Goal: Task Accomplishment & Management: Use online tool/utility

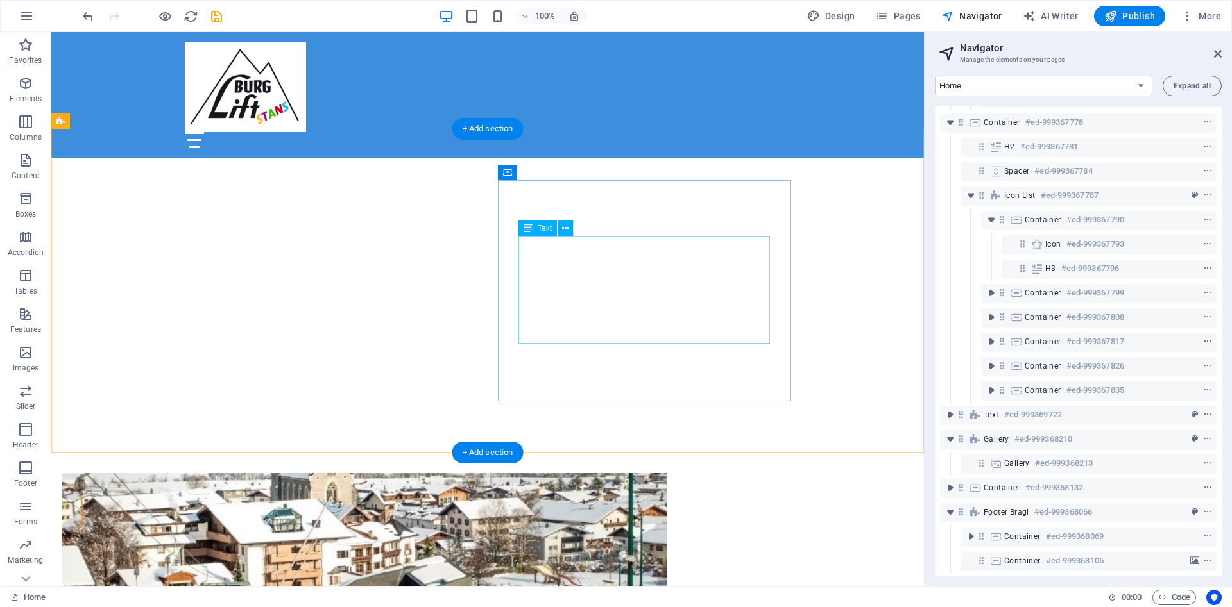
scroll to position [523, 0]
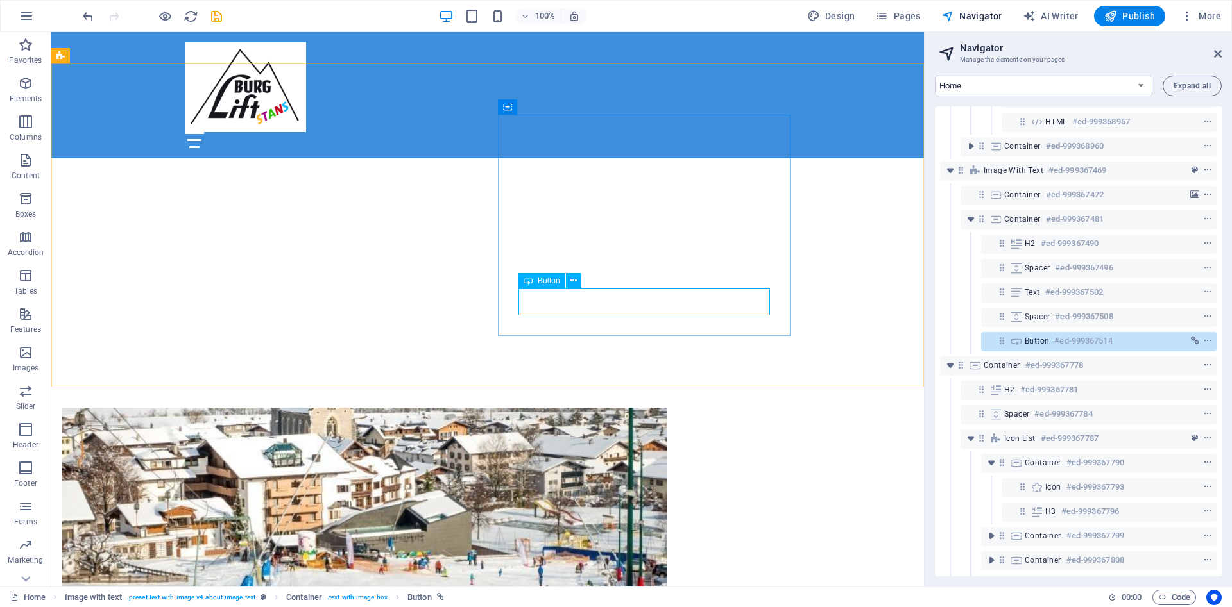
click at [553, 280] on span "Button" at bounding box center [549, 281] width 22 height 8
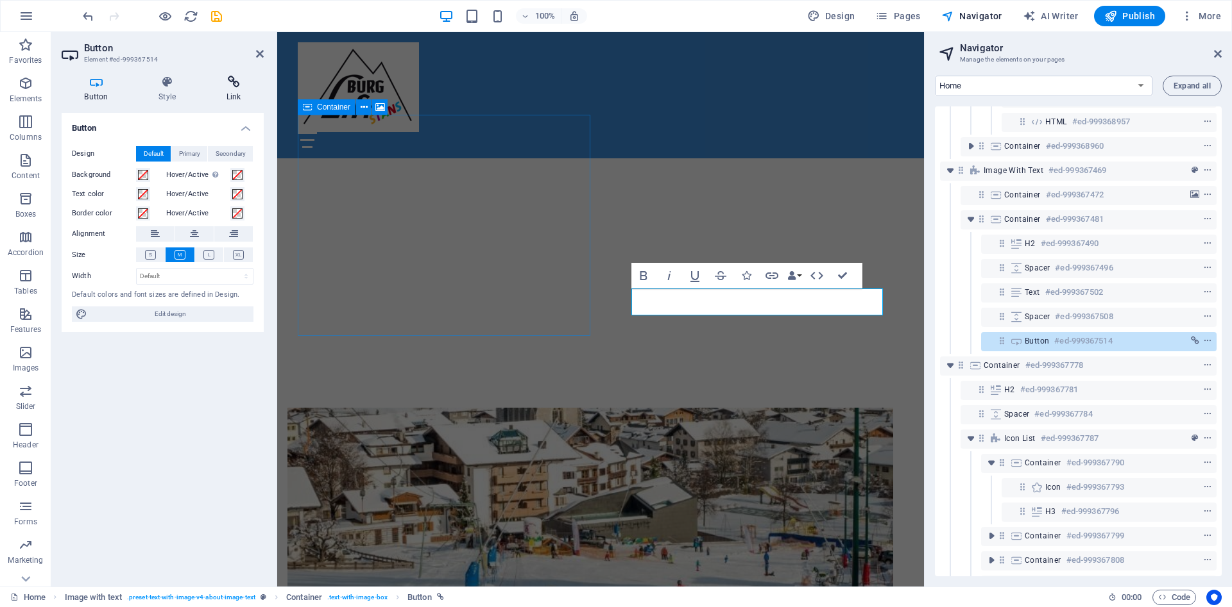
click at [226, 82] on icon at bounding box center [233, 82] width 60 height 13
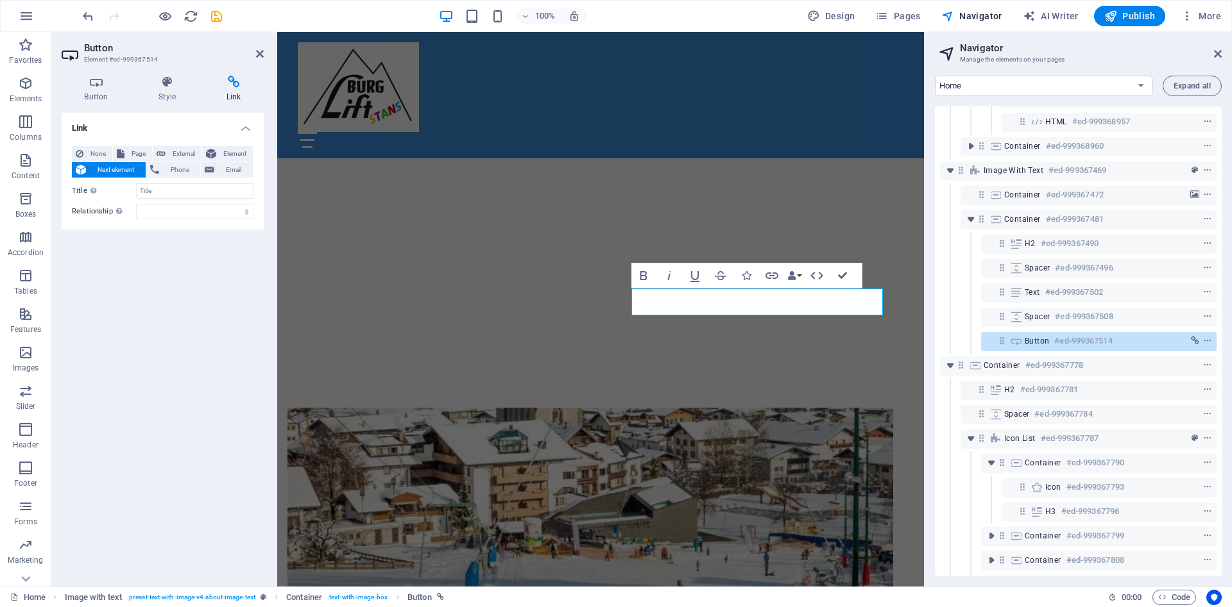
click at [171, 263] on div "Link None Page External Element Next element Phone Email Page Home Subpage Lega…" at bounding box center [163, 345] width 202 height 464
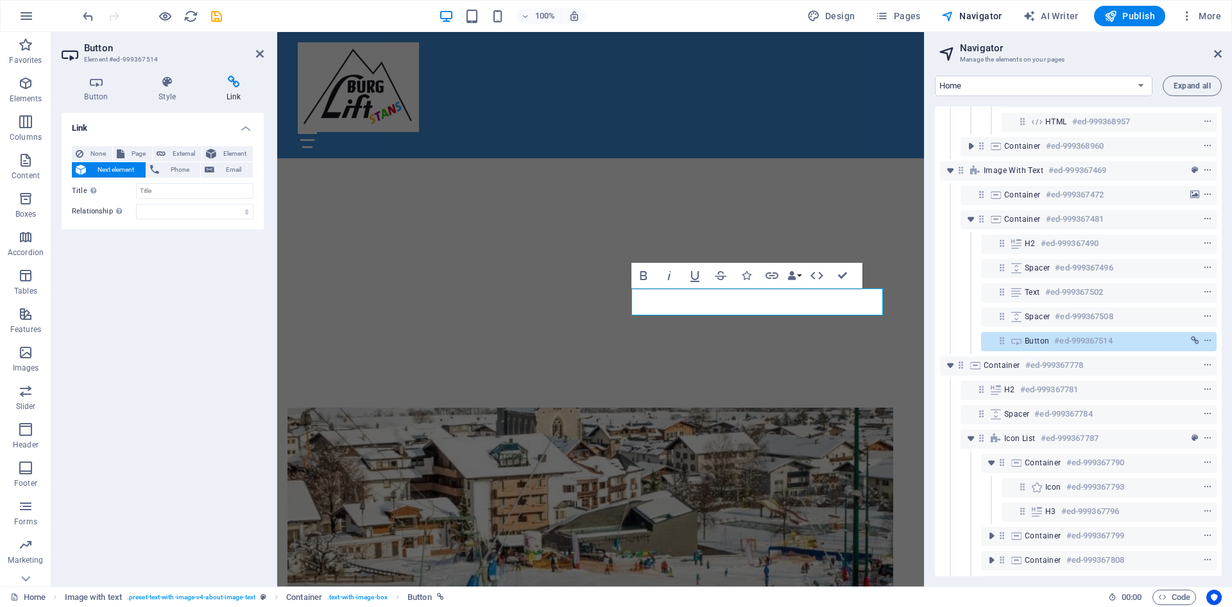
scroll to position [589, 0]
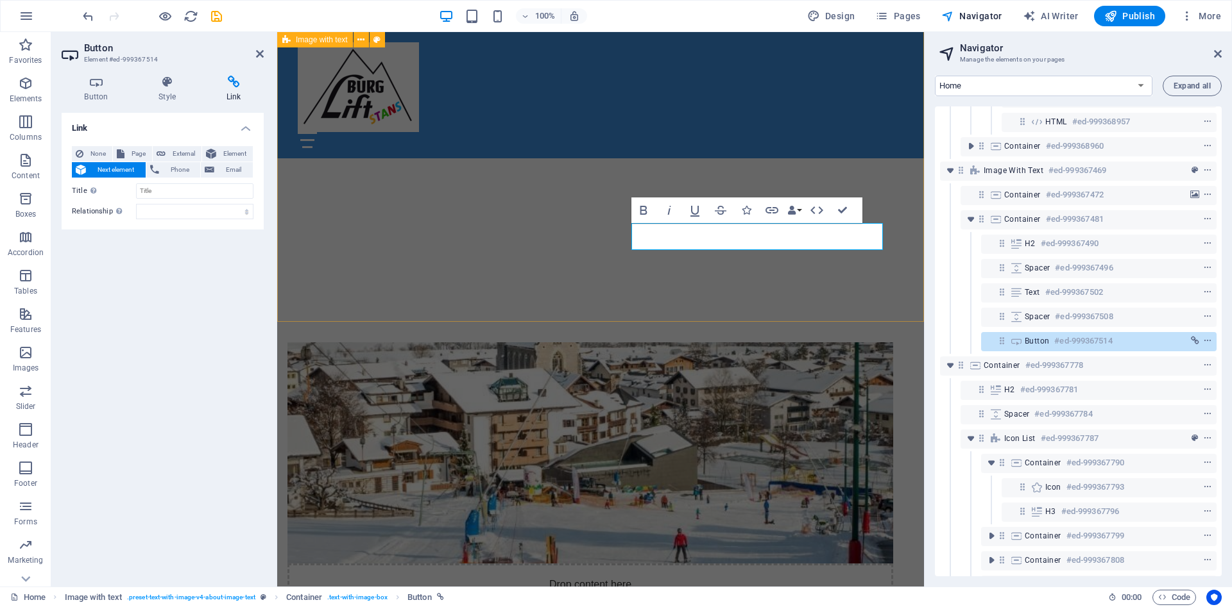
click at [897, 291] on div "Drop content here or Add elements Paste clipboard Über uns Das Kleinschigebiet …" at bounding box center [600, 583] width 647 height 585
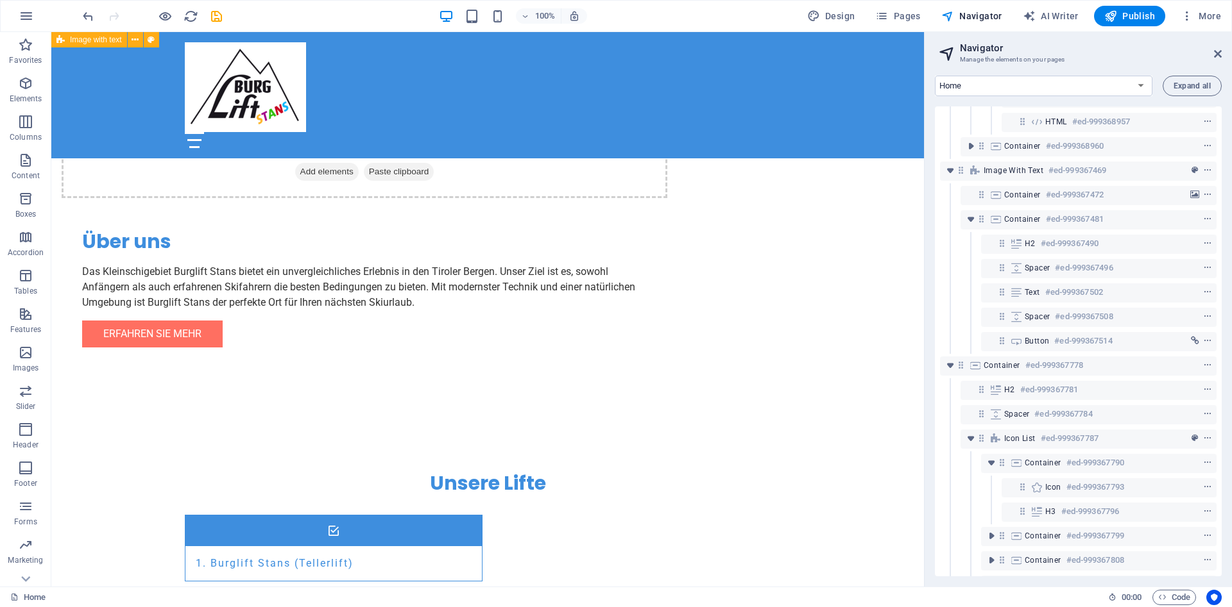
scroll to position [0, 0]
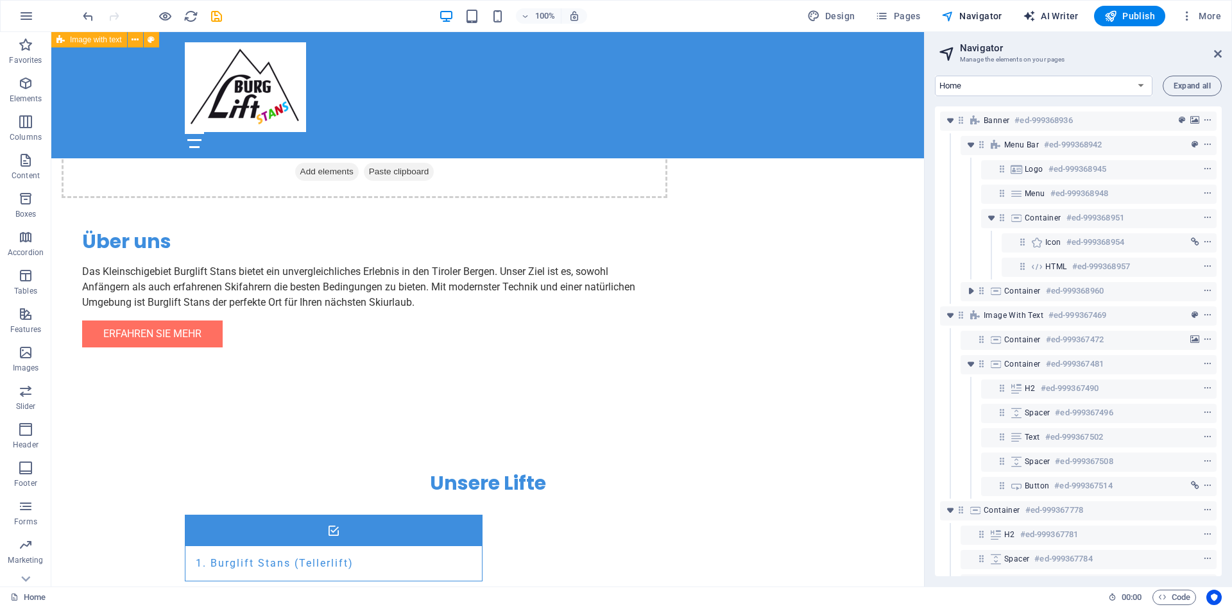
click at [1062, 17] on span "AI Writer" at bounding box center [1050, 16] width 56 height 13
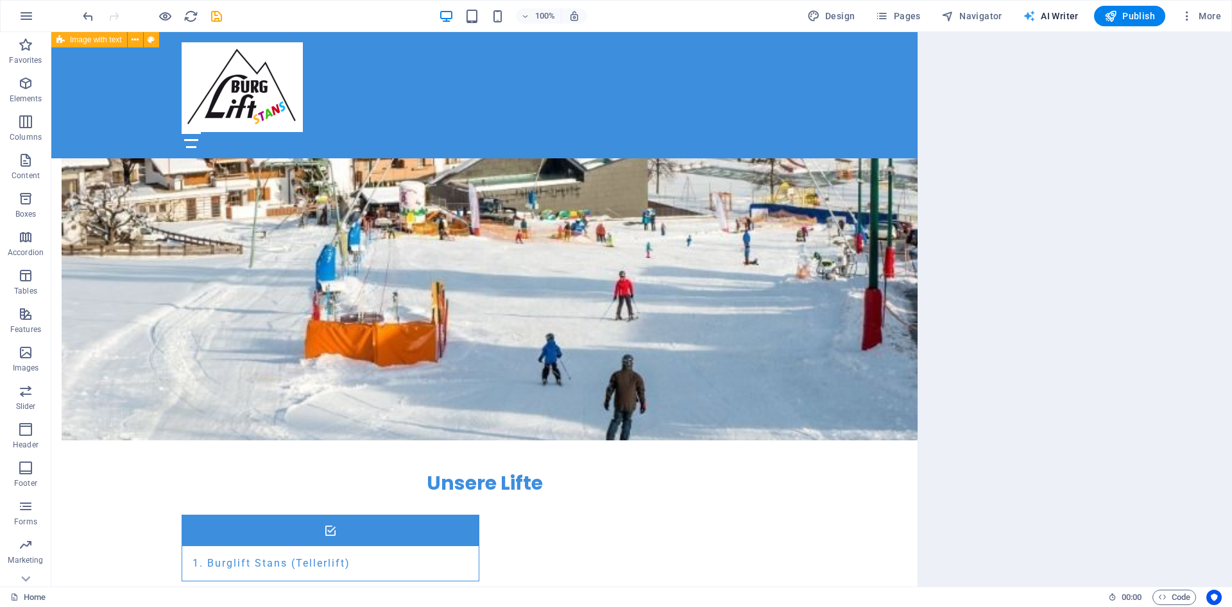
select select "English"
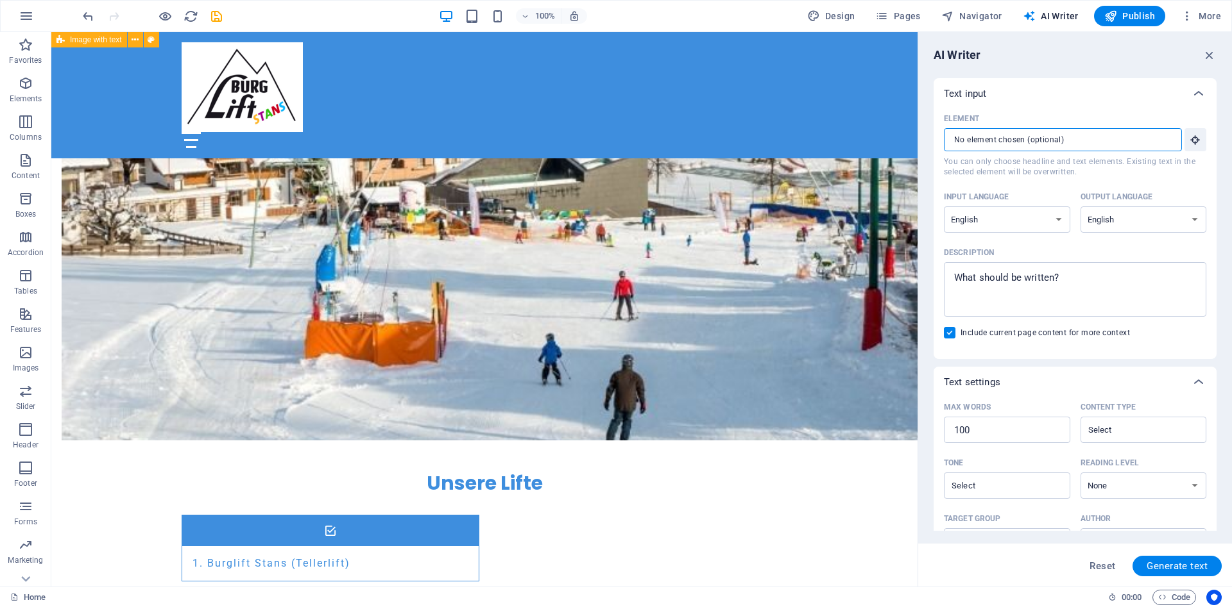
click at [997, 144] on input "Element ​ You can only choose headline and text elements. Existing text in the …" at bounding box center [1058, 139] width 229 height 23
type textarea "x"
click at [999, 287] on textarea "Description x ​" at bounding box center [1075, 290] width 250 height 42
click at [985, 288] on textarea "Description x ​" at bounding box center [1075, 290] width 250 height 42
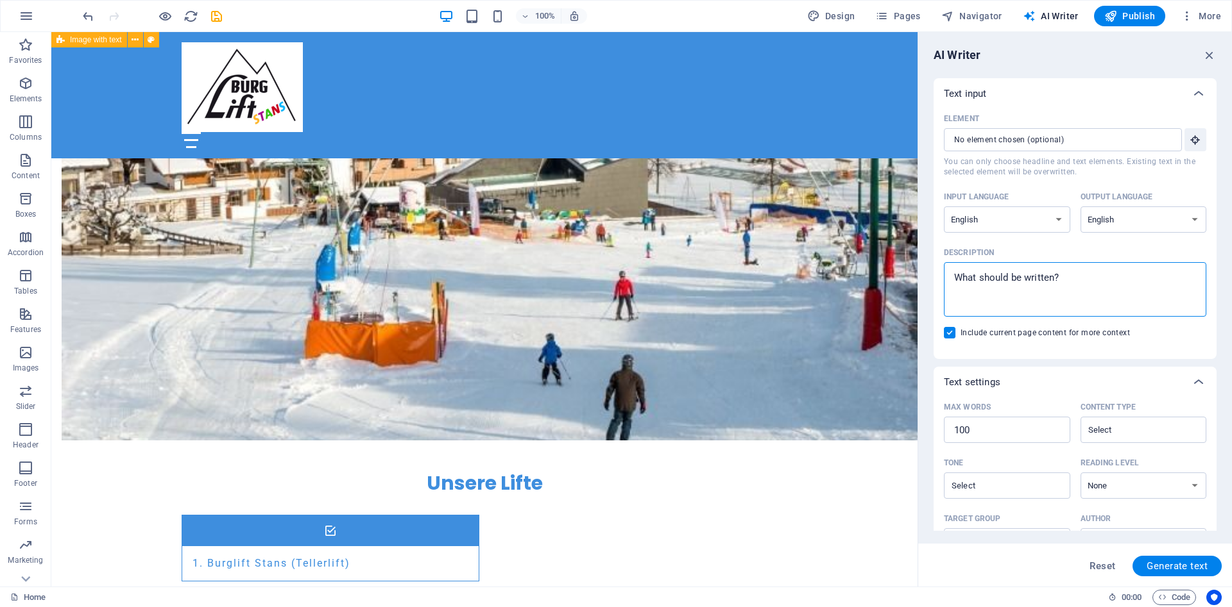
type textarea "e"
type textarea "x"
type textarea "er"
type textarea "x"
type textarea "ers"
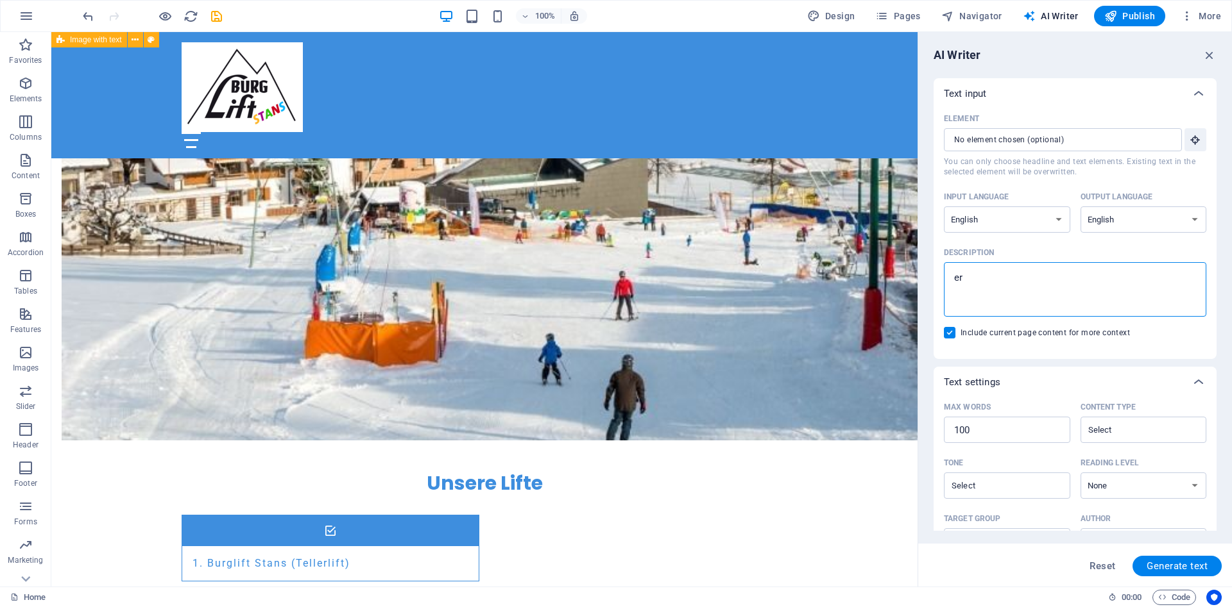
type textarea "x"
type textarea "erst"
type textarea "x"
type textarea "erste"
type textarea "x"
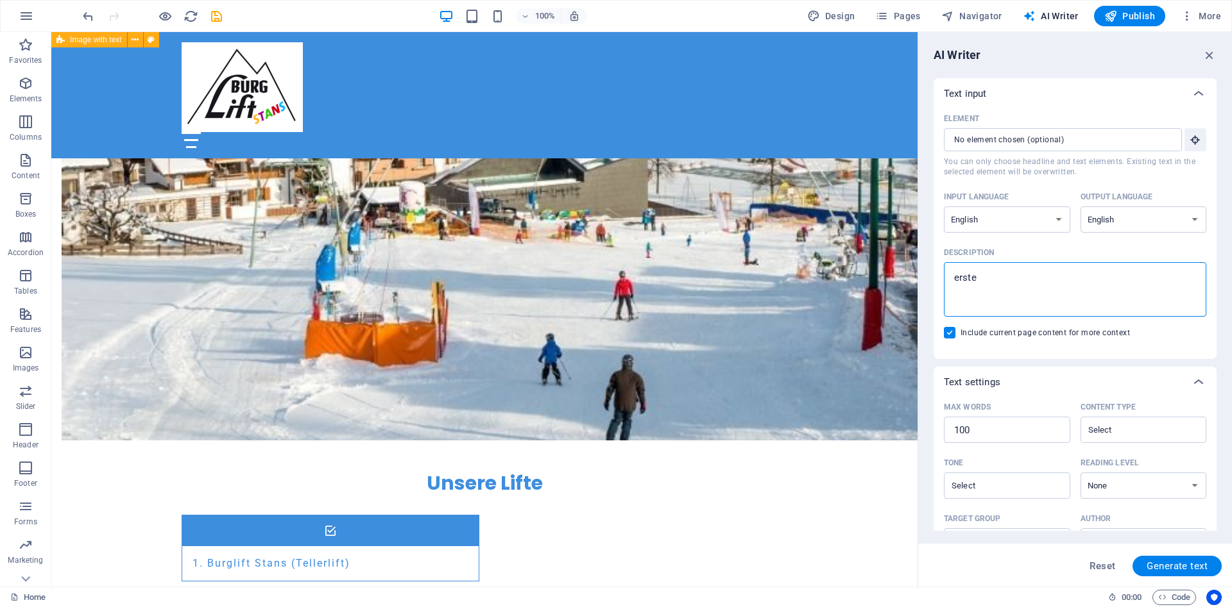
type textarea "erstel"
type textarea "x"
type textarea "erstell"
type textarea "x"
type textarea "erstelle"
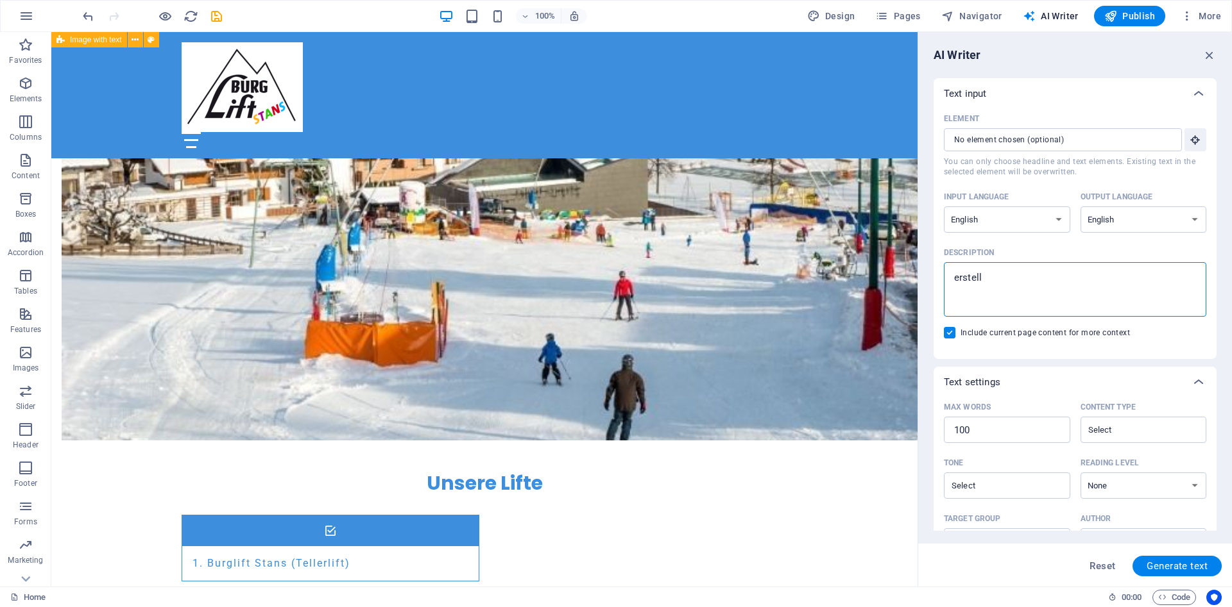
type textarea "x"
type textarea "erstelle"
type textarea "x"
type textarea "erstelle d"
type textarea "x"
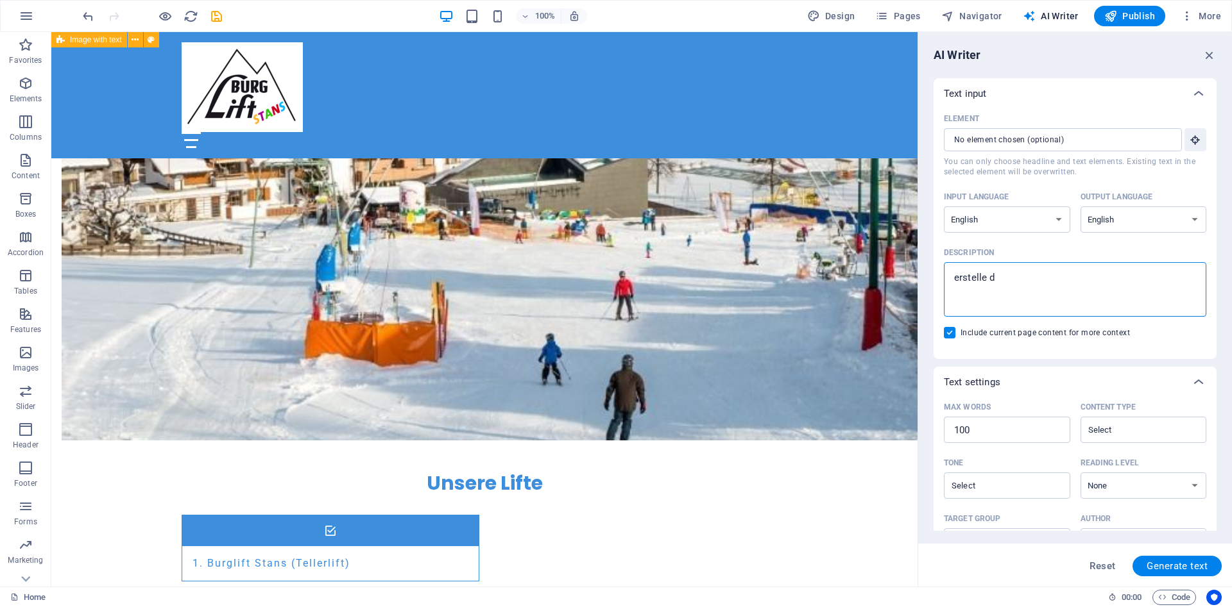
type textarea "erstelle di"
type textarea "x"
type textarea "erstelle die"
type textarea "x"
type textarea "erstelle die"
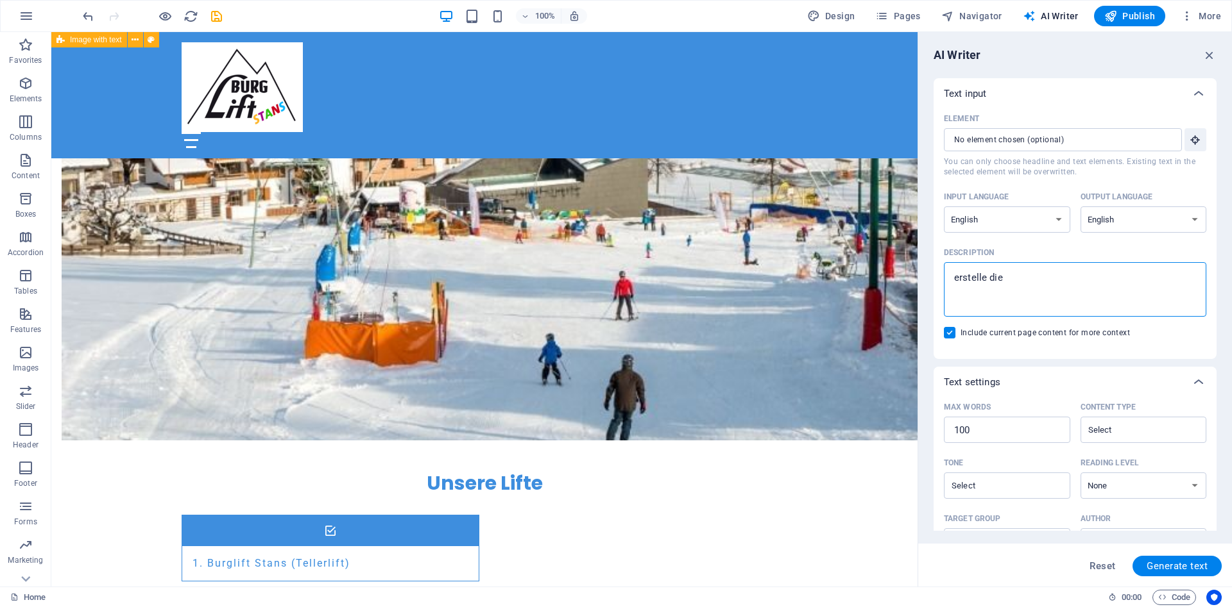
type textarea "x"
type textarea "erstelle die j"
type textarea "x"
type textarea "erstelle die je"
type textarea "x"
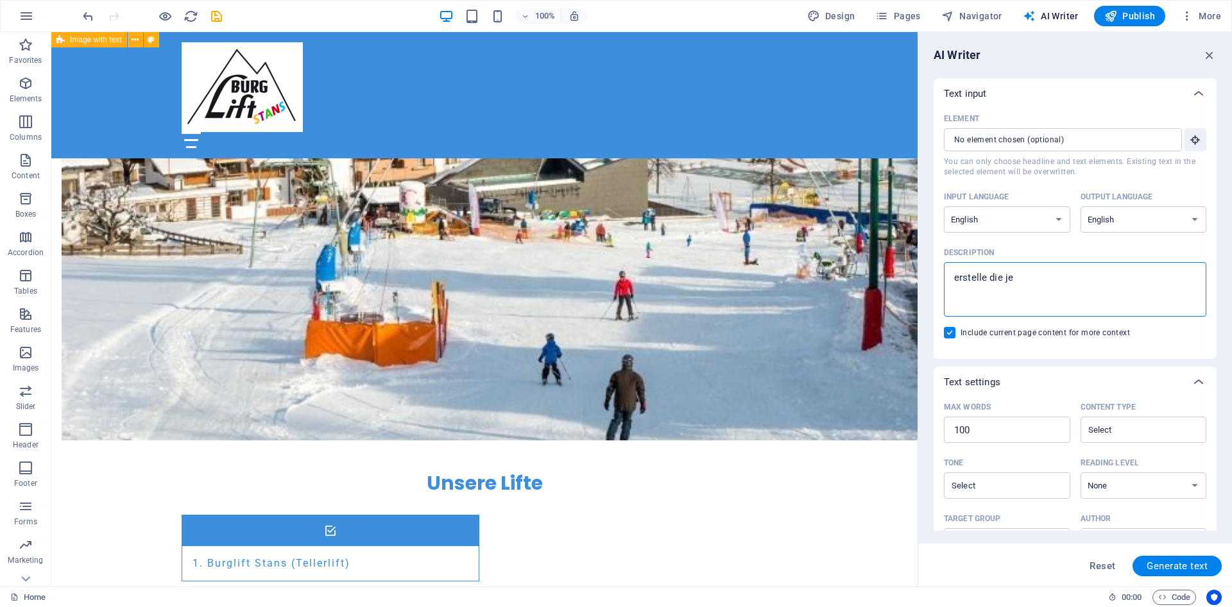
type textarea "erstelle die [DEMOGRAPHIC_DATA]"
type textarea "x"
type textarea "erstelle die jewe"
type textarea "x"
type textarea "erstelle die jewei"
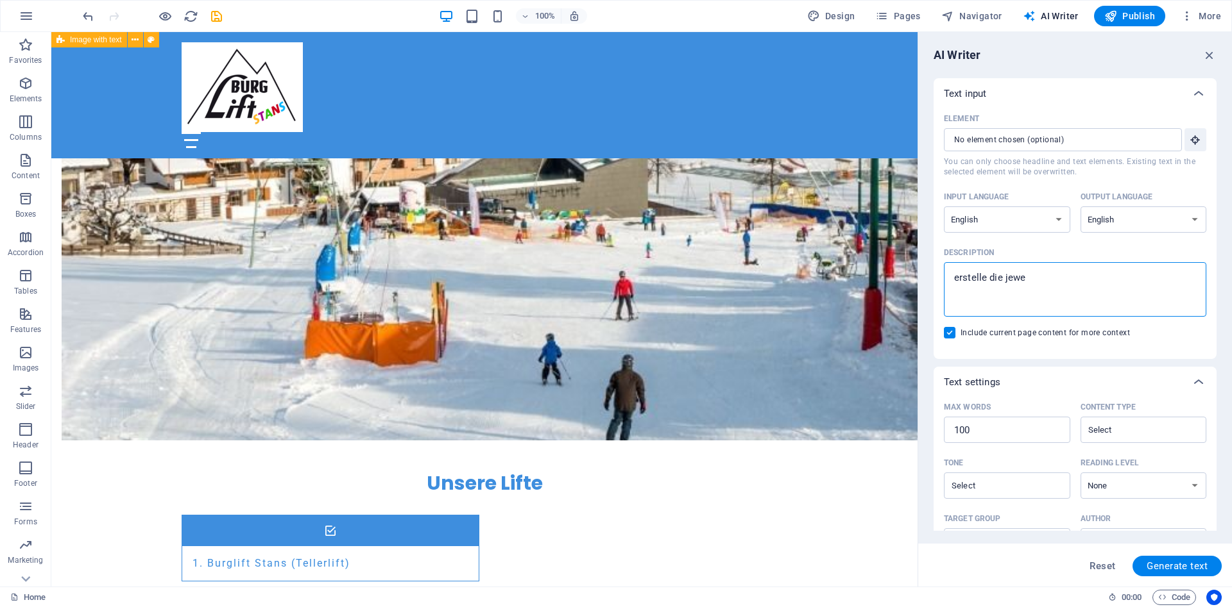
type textarea "x"
type textarea "erstelle die jeweil"
type textarea "x"
type textarea "erstelle die jeweili"
type textarea "x"
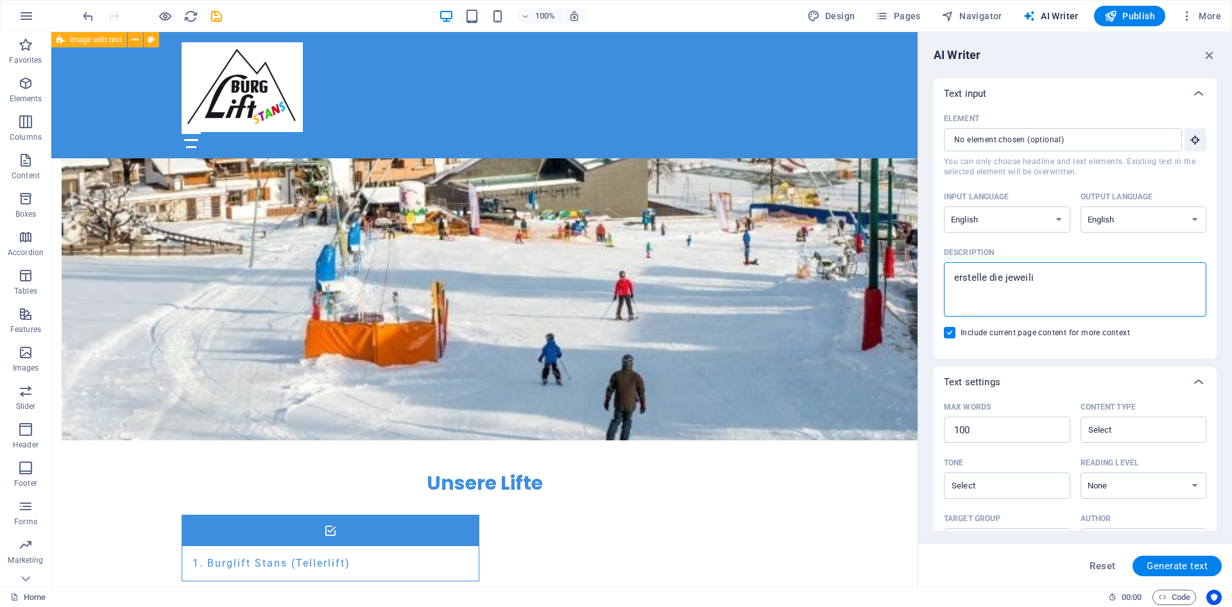
type textarea "erstelle die jeweilig"
type textarea "x"
type textarea "erstelle die jeweilige"
type textarea "x"
type textarea "erstelle die jeweiligen"
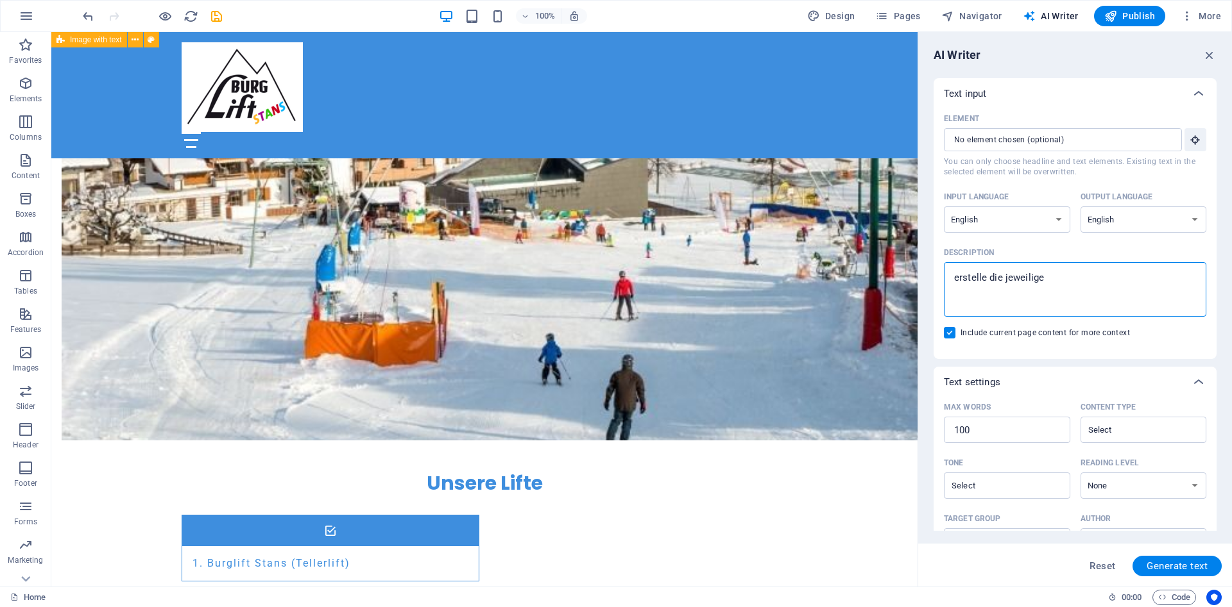
type textarea "x"
type textarea "erstelle die jeweiligen"
type textarea "x"
type textarea "erstelle die jeweiligen u"
type textarea "x"
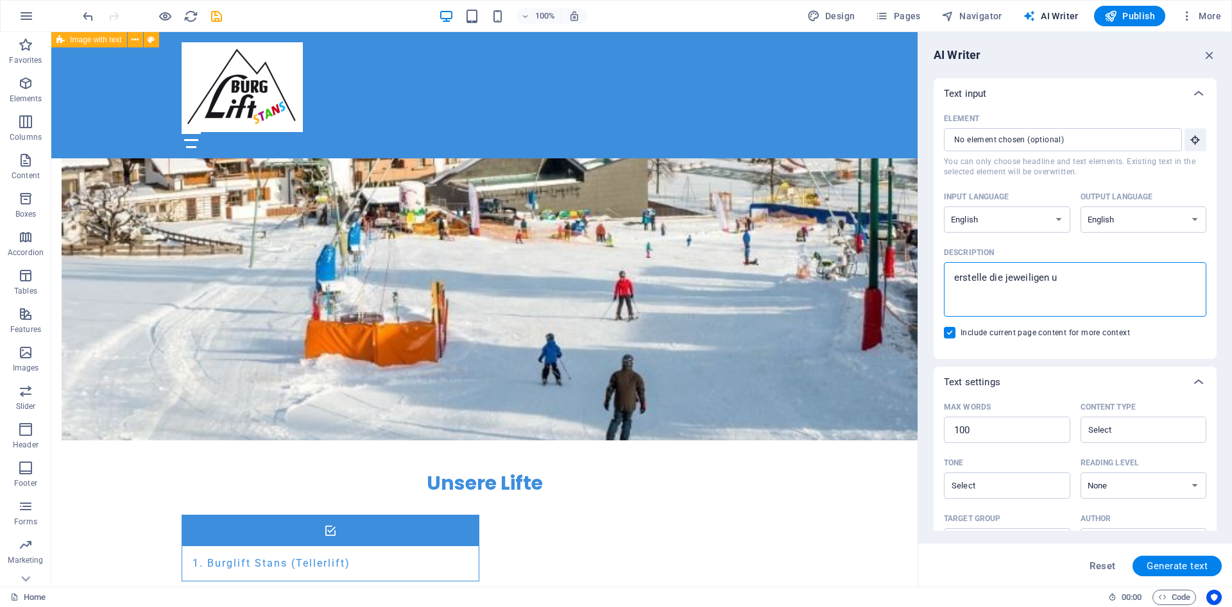
type textarea "erstelle die jeweiligen un"
type textarea "x"
type textarea "erstelle die jeweiligen unt"
type textarea "x"
type textarea "erstelle die jeweiligen unte"
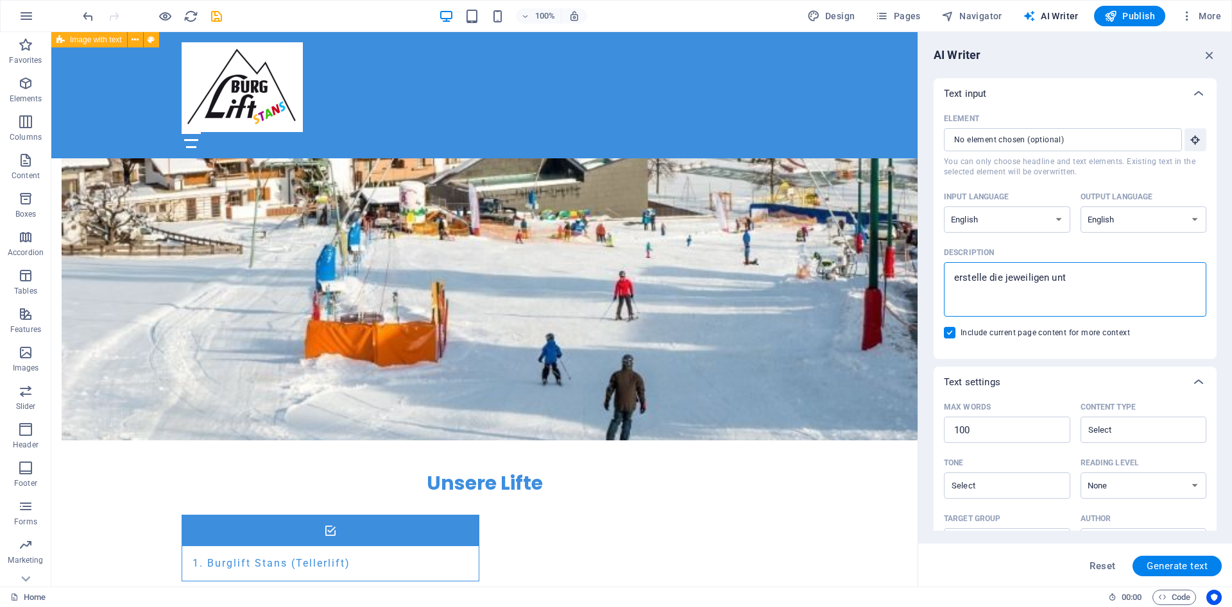
type textarea "x"
type textarea "erstelle die jeweiligen unter"
type textarea "x"
type textarea "erstelle die jeweiligen unters"
type textarea "x"
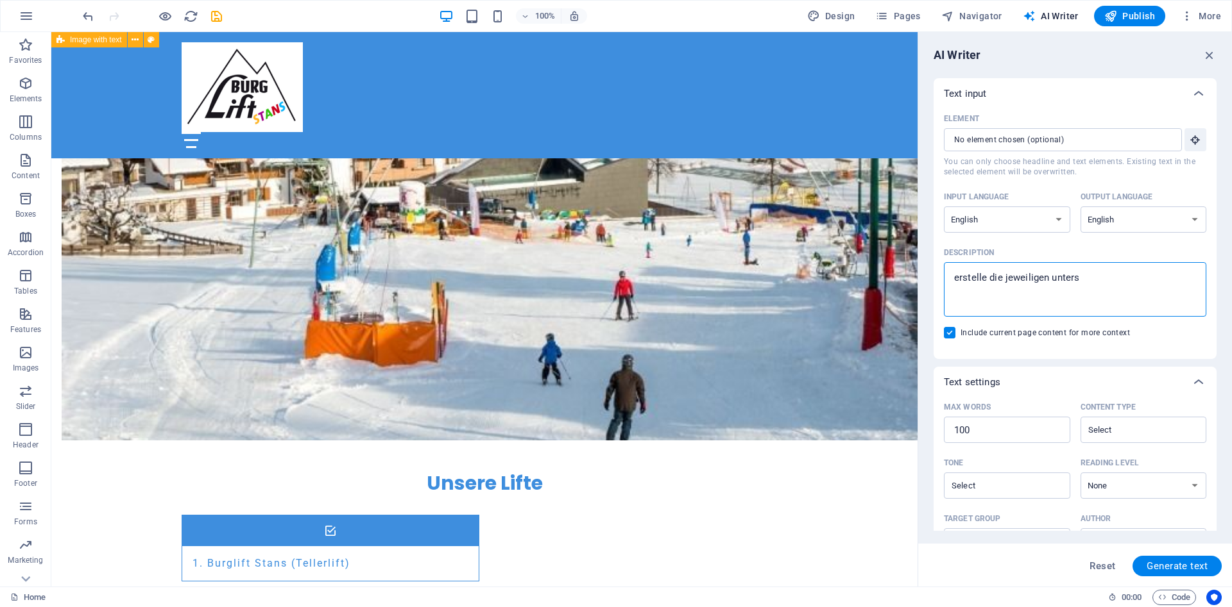
type textarea "erstelle die jeweiligen unterse"
type textarea "x"
type textarea "erstelle die jeweiligen untersei"
type textarea "x"
type textarea "erstelle die jeweiligen unterseit"
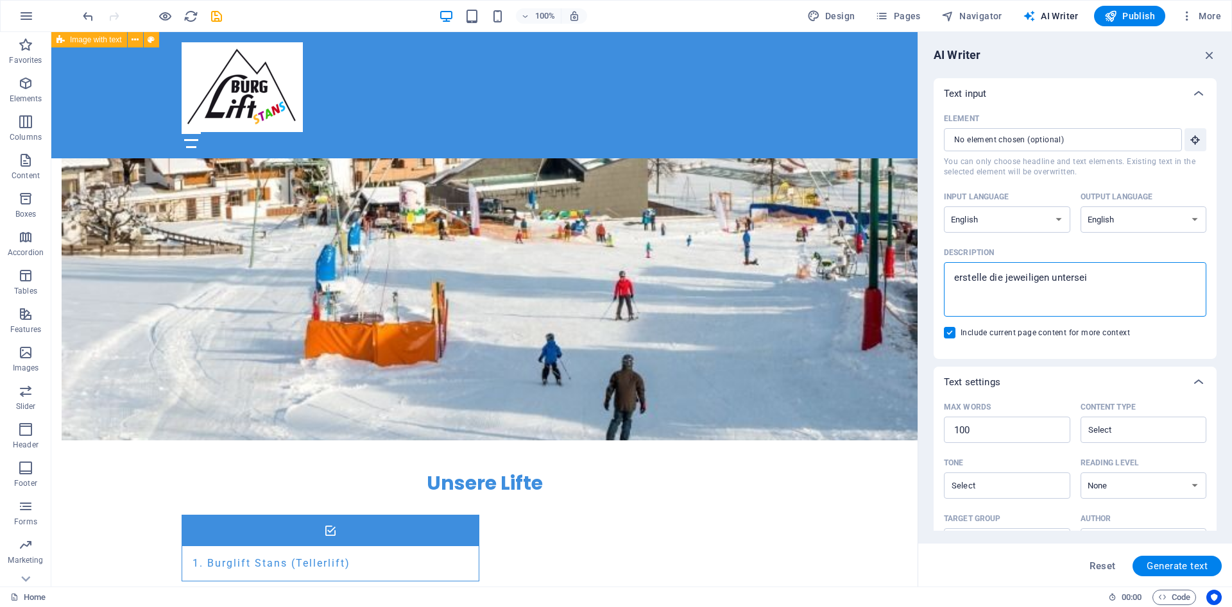
type textarea "x"
type textarea "erstelle die jeweiligen unterseite"
type textarea "x"
type textarea "erstelle die jeweiligen unterseiten"
type textarea "x"
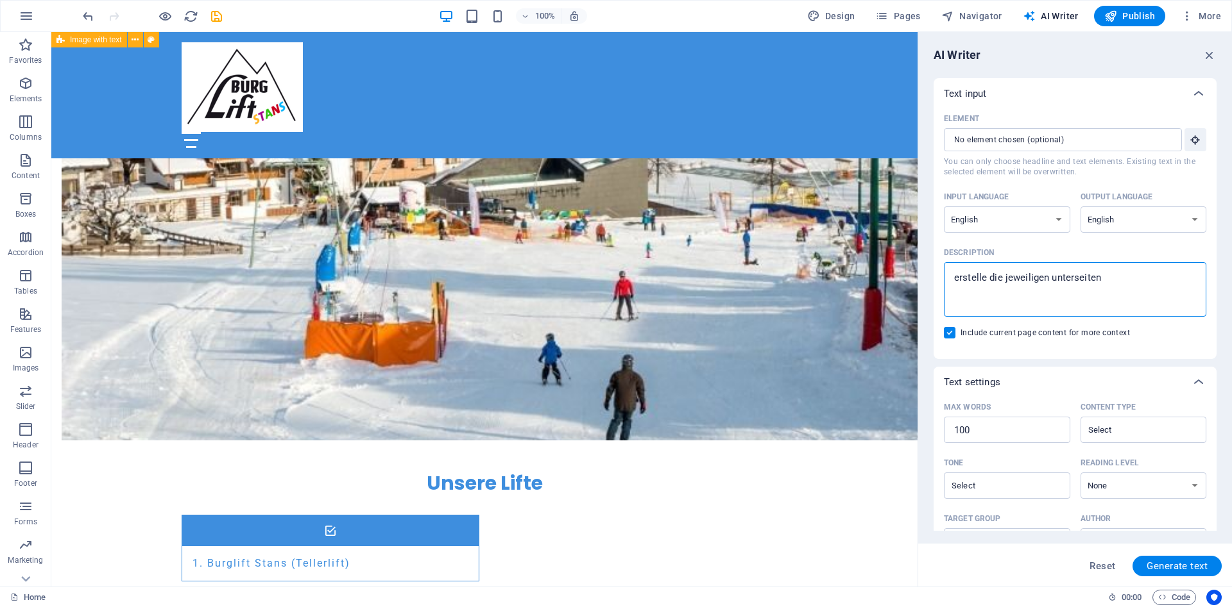
type textarea "erstelle die jeweiligen unterseiten"
type textarea "x"
drag, startPoint x: 973, startPoint y: 303, endPoint x: 944, endPoint y: 260, distance: 52.1
click at [950, 269] on textarea "erstelle die jeweiligen unterseiten" at bounding box center [1075, 290] width 250 height 42
click at [1094, 561] on span "Reset" at bounding box center [1102, 566] width 26 height 10
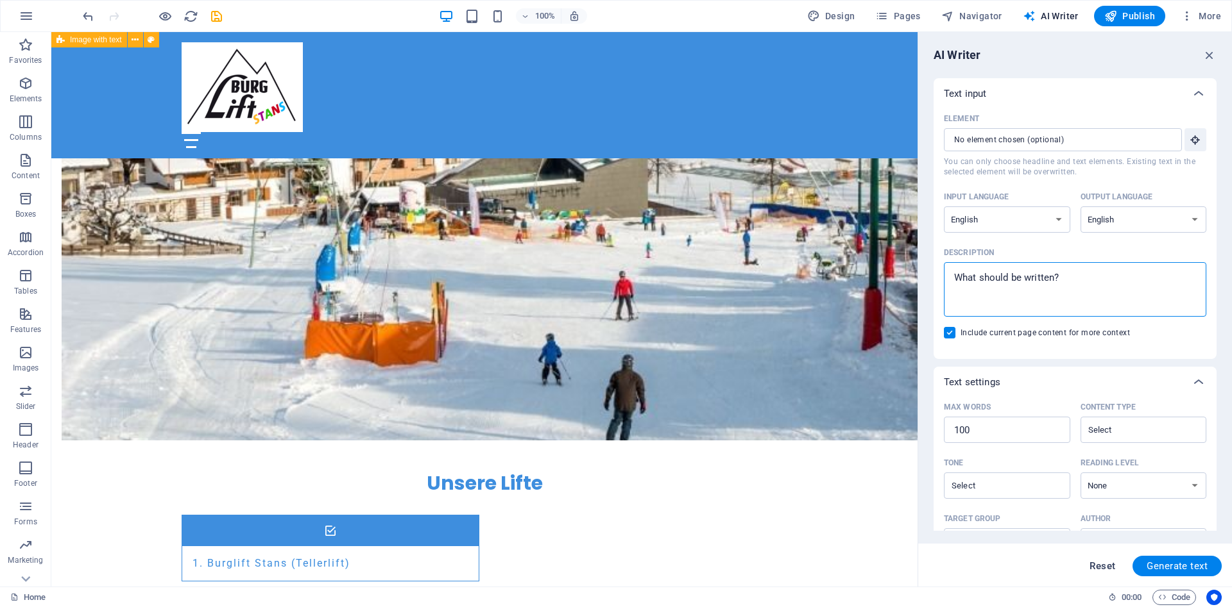
type textarea "x"
click at [1208, 51] on icon "button" at bounding box center [1209, 55] width 14 height 14
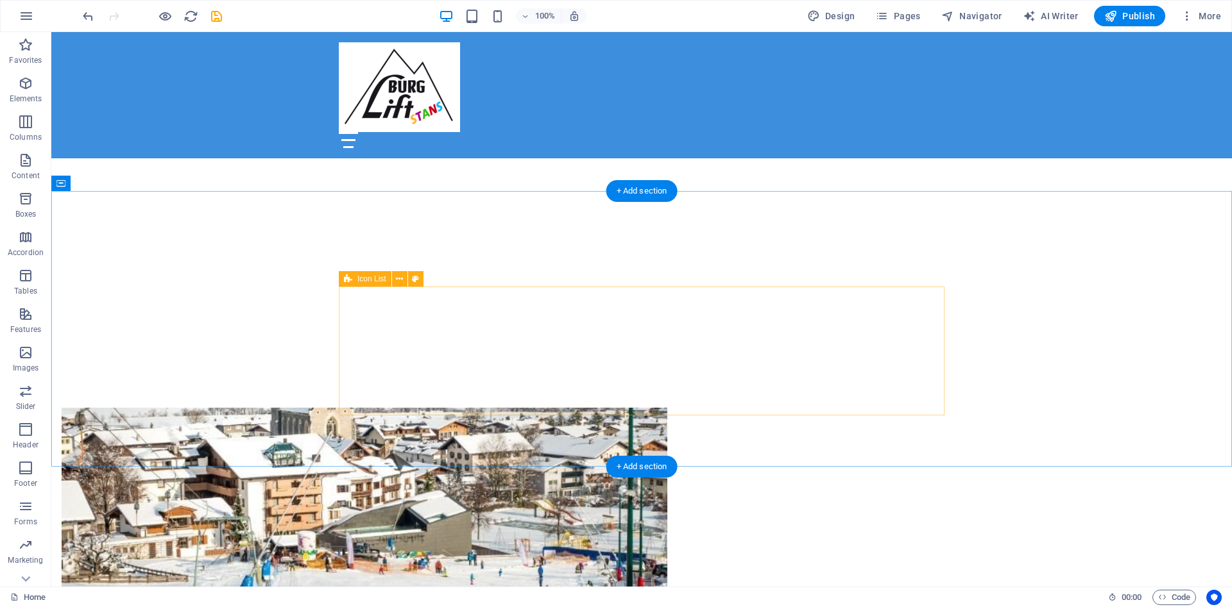
scroll to position [720, 0]
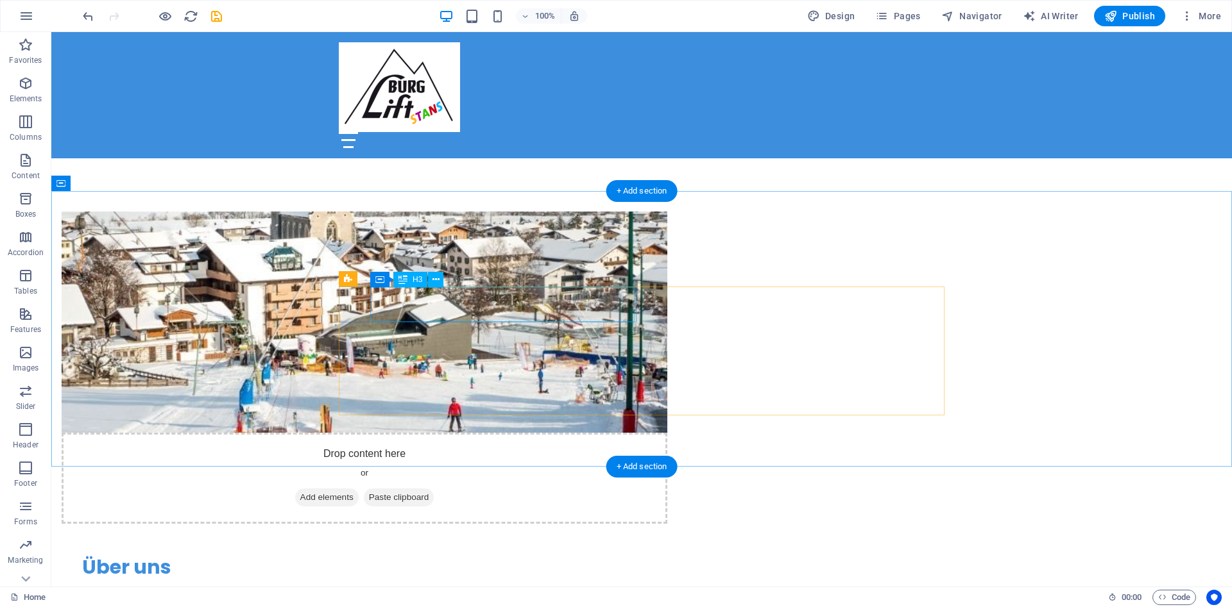
click at [436, 280] on icon at bounding box center [435, 279] width 7 height 13
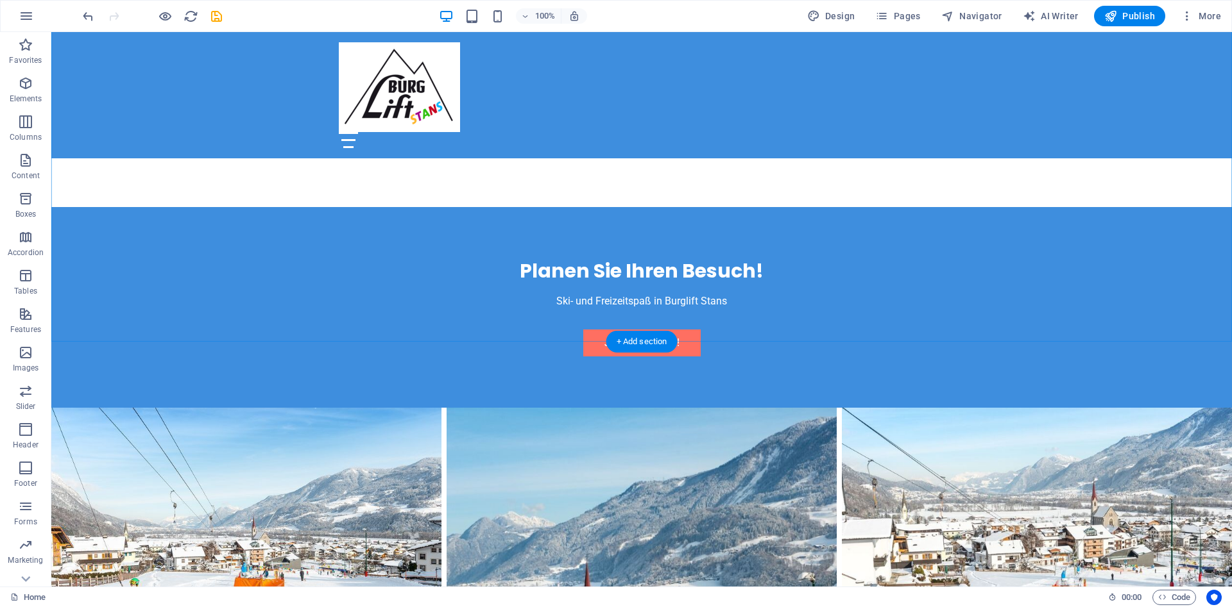
scroll to position [1985, 0]
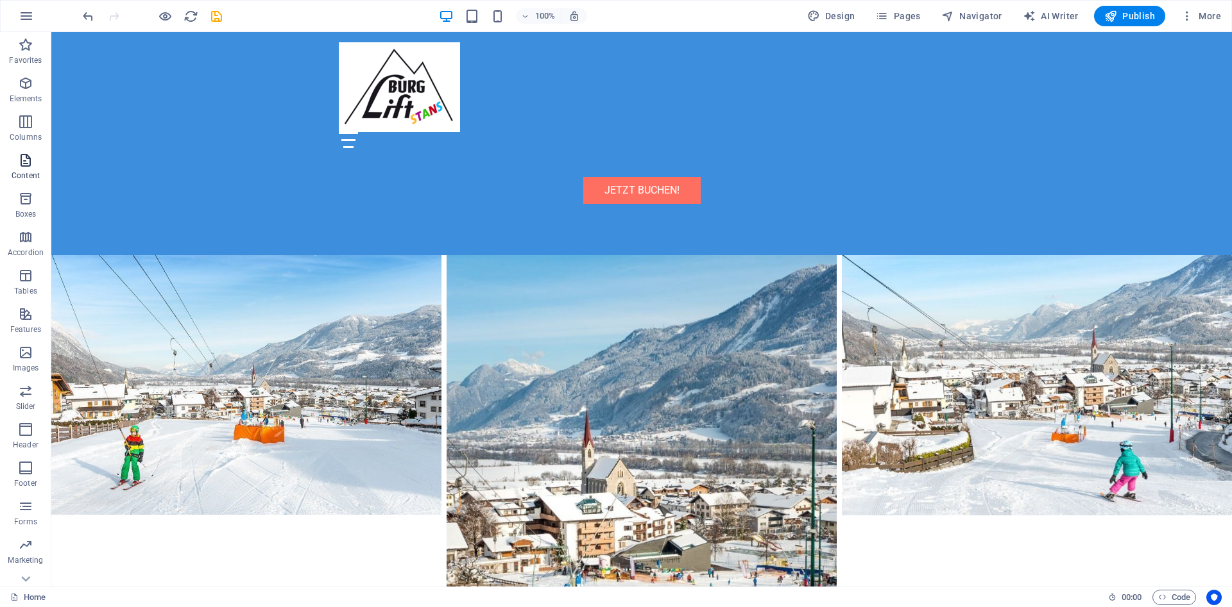
click at [25, 160] on icon "button" at bounding box center [25, 160] width 15 height 15
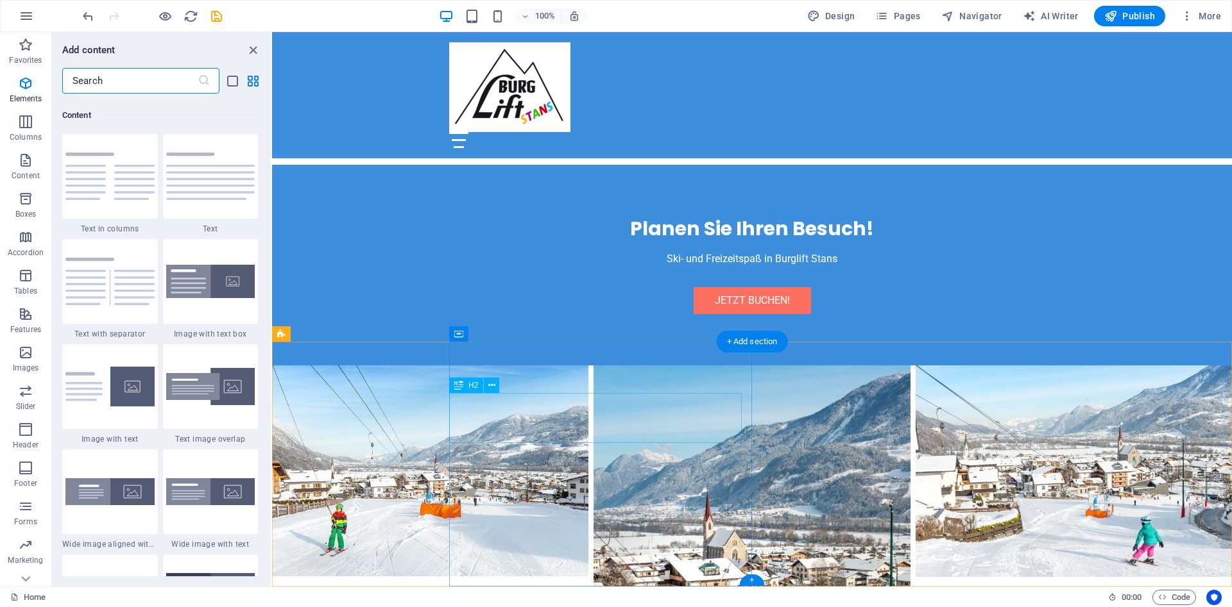
scroll to position [2244, 0]
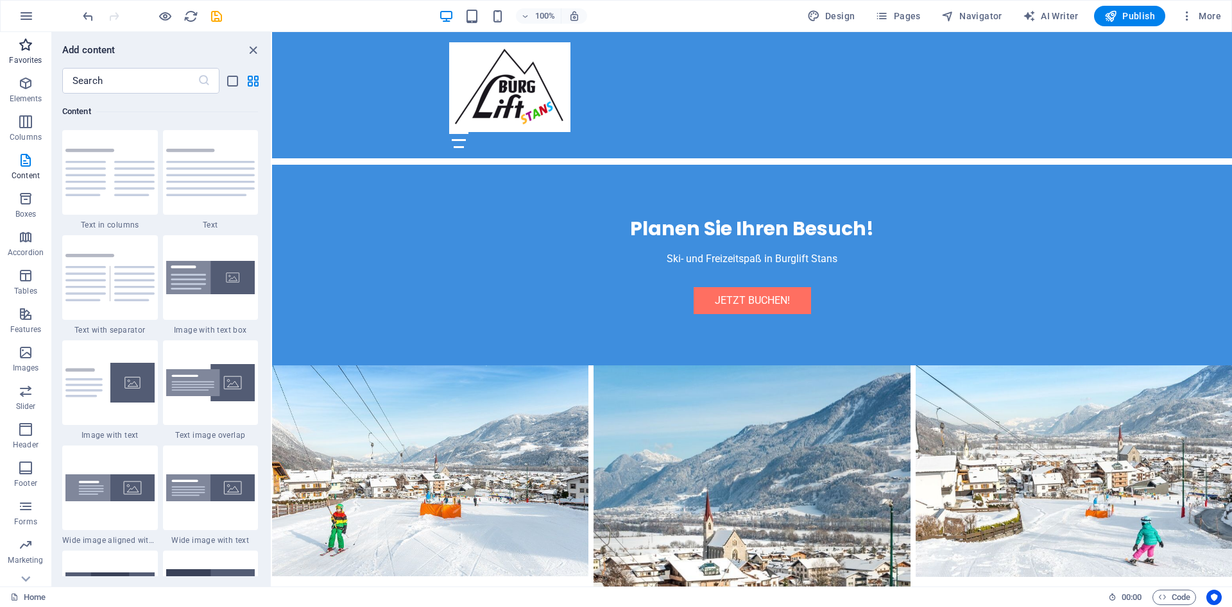
click at [22, 49] on icon "button" at bounding box center [25, 44] width 15 height 15
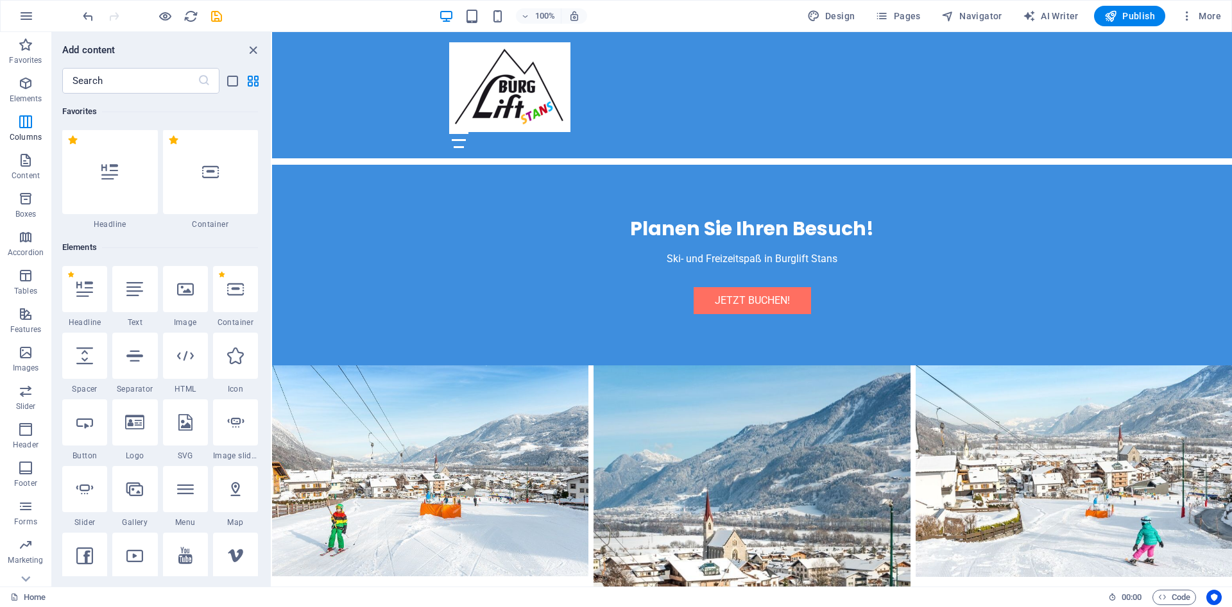
scroll to position [0, 0]
click at [250, 47] on icon "close panel" at bounding box center [253, 50] width 15 height 15
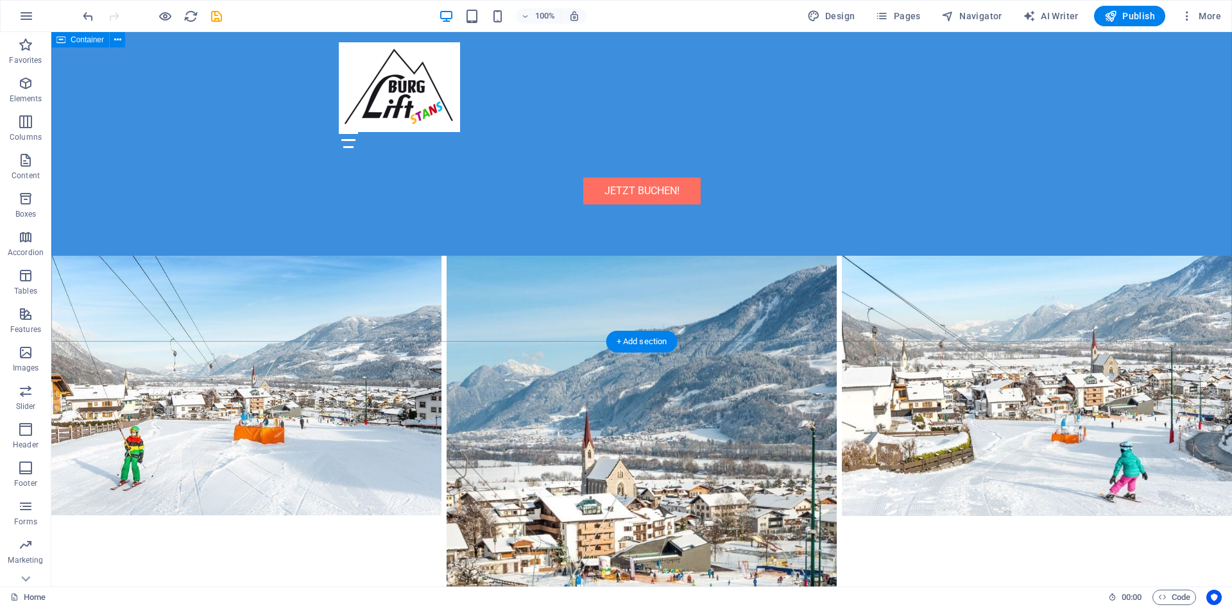
click at [855, 22] on span "Design" at bounding box center [831, 16] width 48 height 13
select select "px"
select select "200"
select select "px"
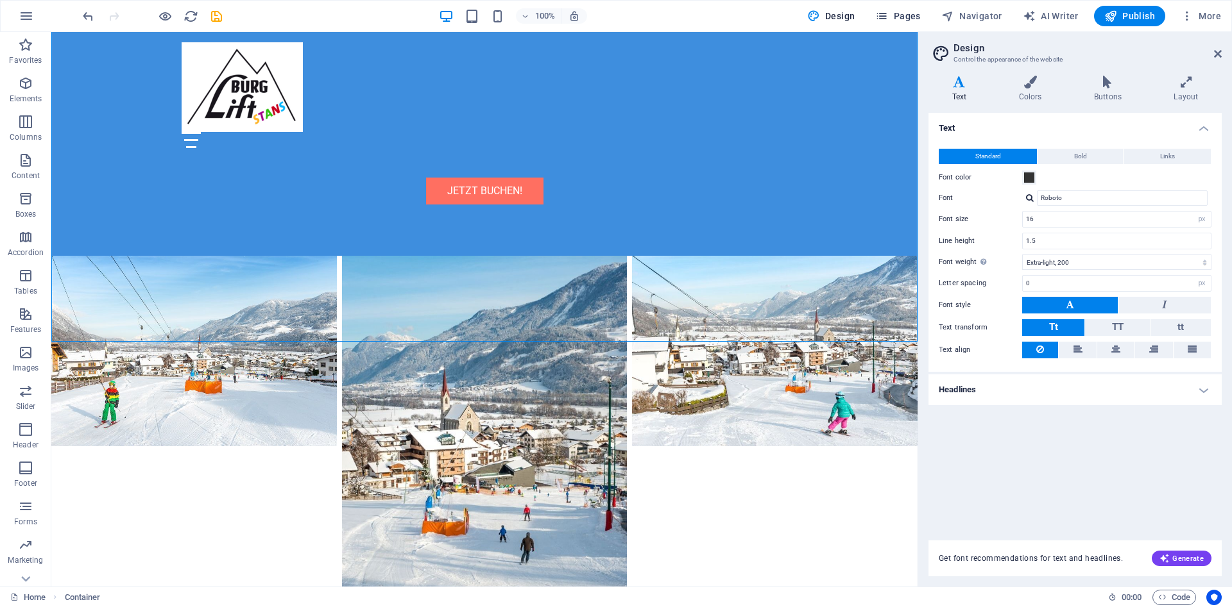
scroll to position [1827, 0]
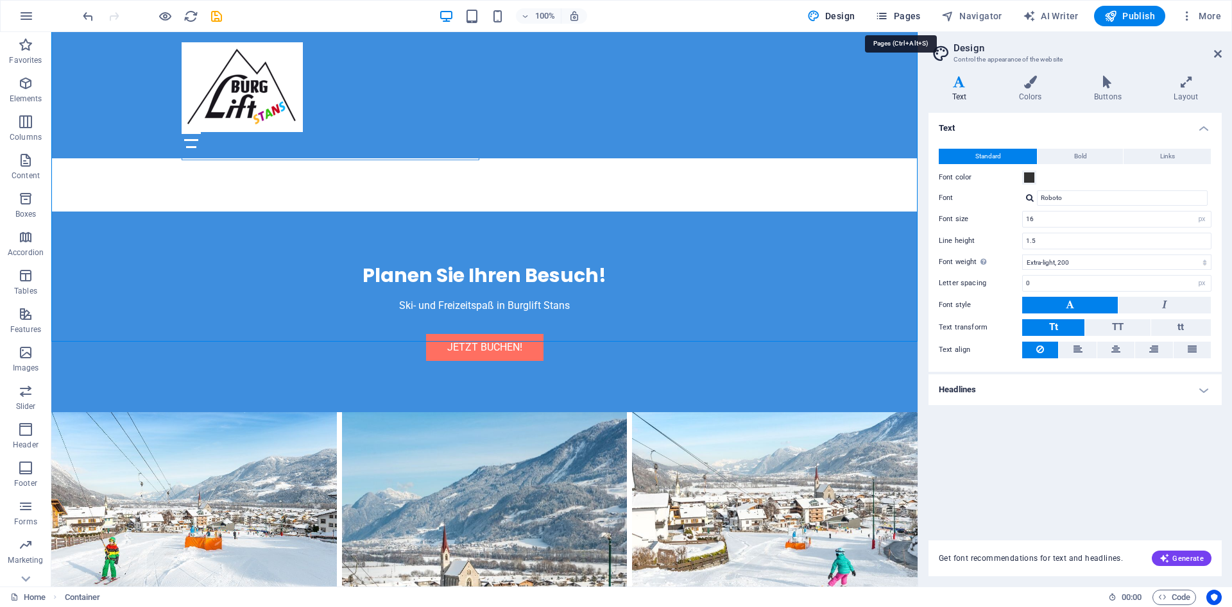
click at [899, 13] on span "Pages" at bounding box center [897, 16] width 45 height 13
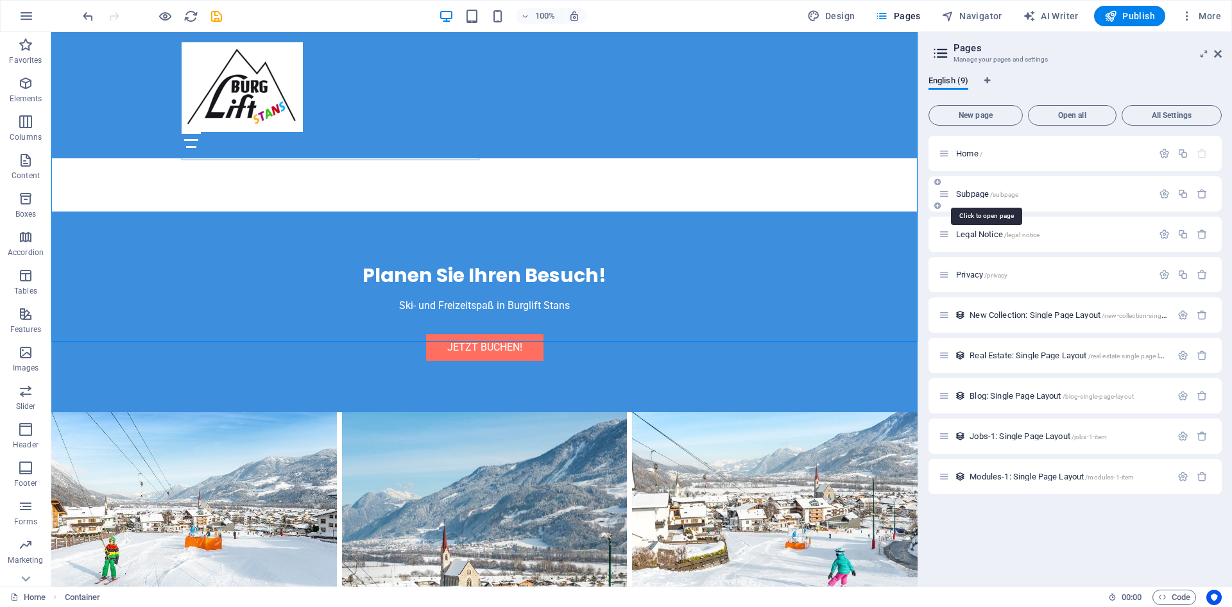
click at [978, 194] on span "Subpage /subpage" at bounding box center [987, 194] width 62 height 10
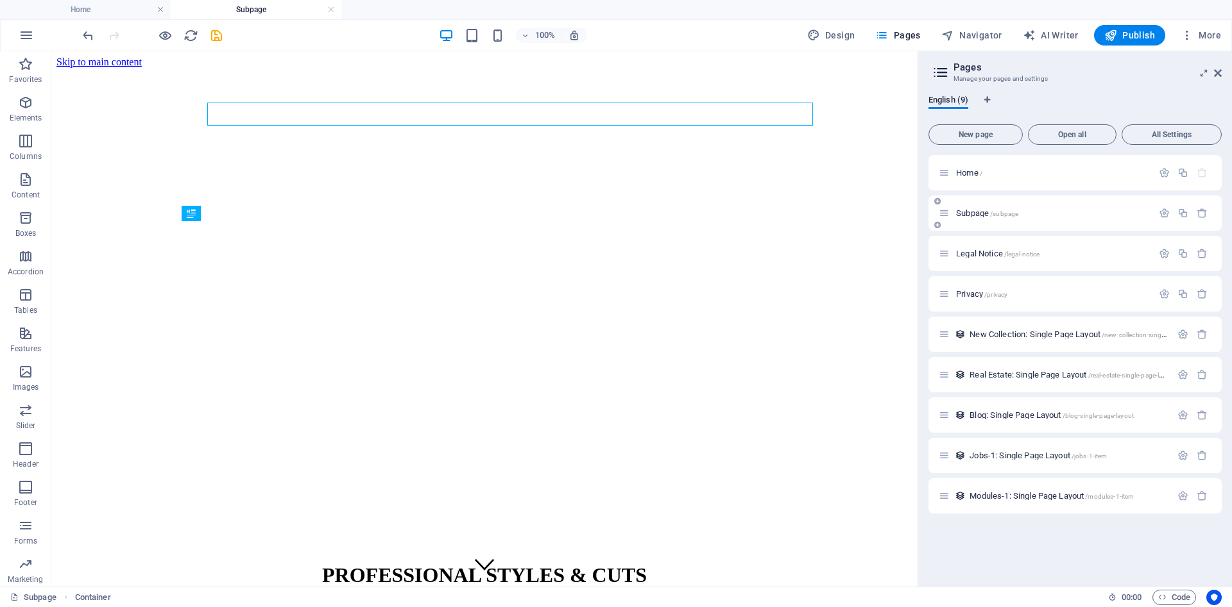
scroll to position [0, 0]
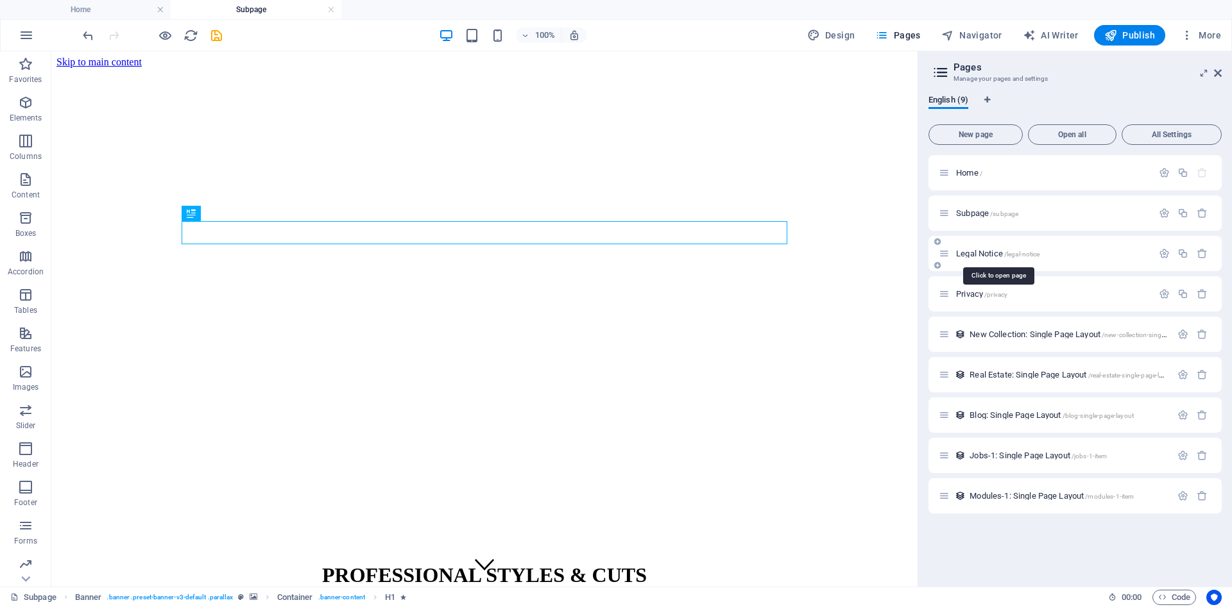
click at [984, 253] on span "Legal Notice /legal-notice" at bounding box center [997, 254] width 83 height 10
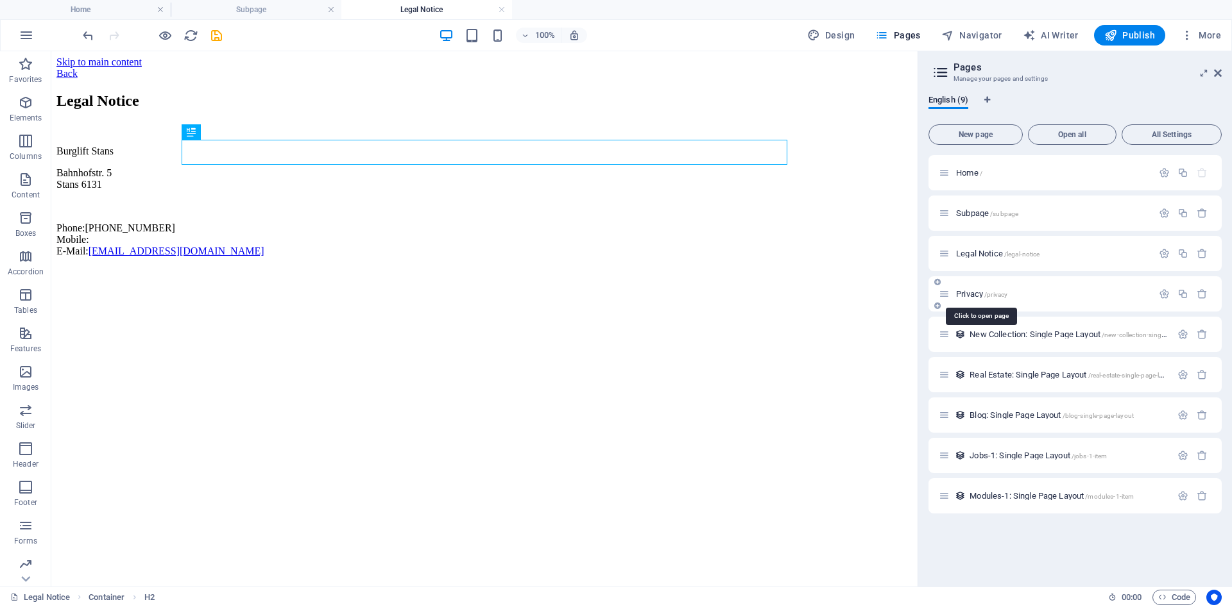
click at [979, 295] on span "Privacy /privacy" at bounding box center [981, 294] width 51 height 10
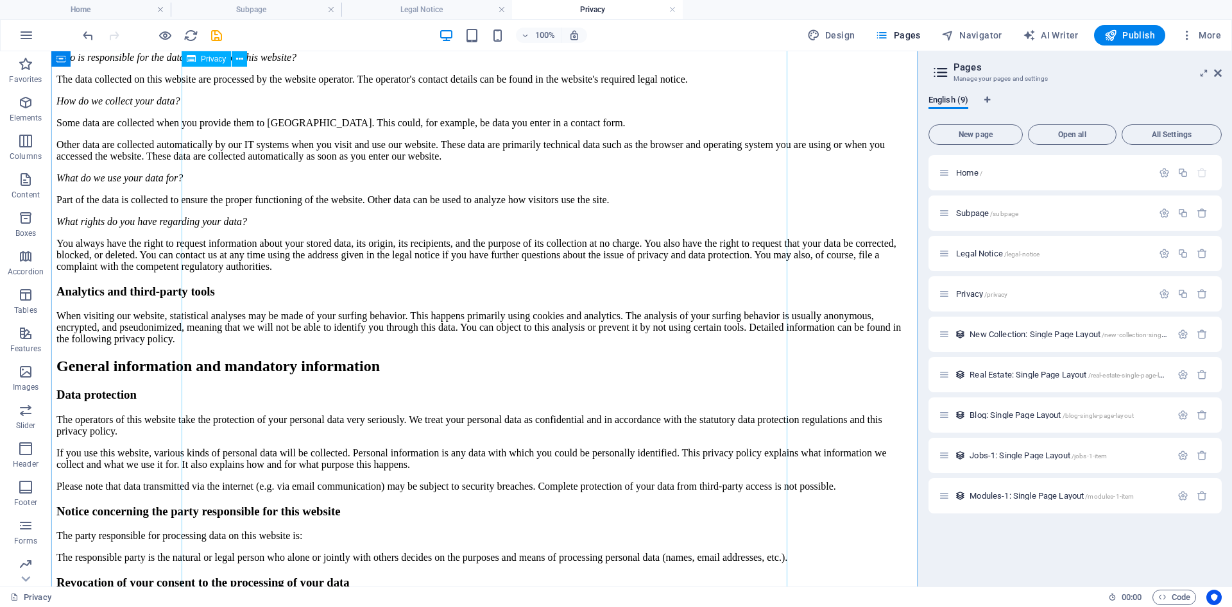
scroll to position [458, 0]
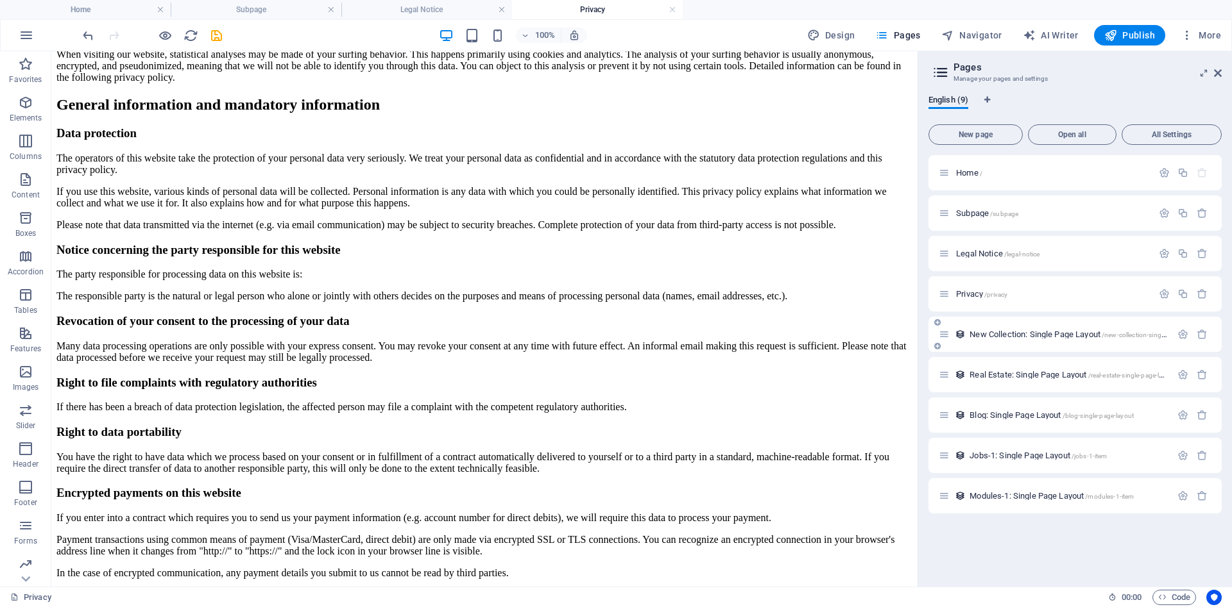
click at [987, 334] on span "New Collection: Single Page Layout /new-collection-single-page-layout" at bounding box center [1085, 335] width 232 height 10
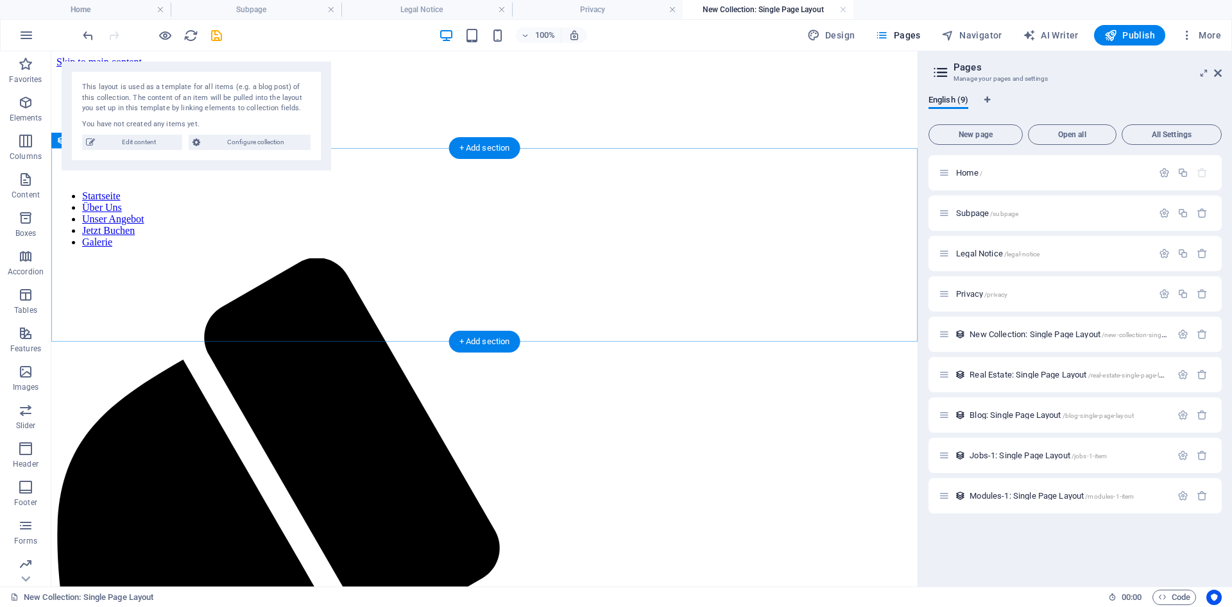
scroll to position [13, 0]
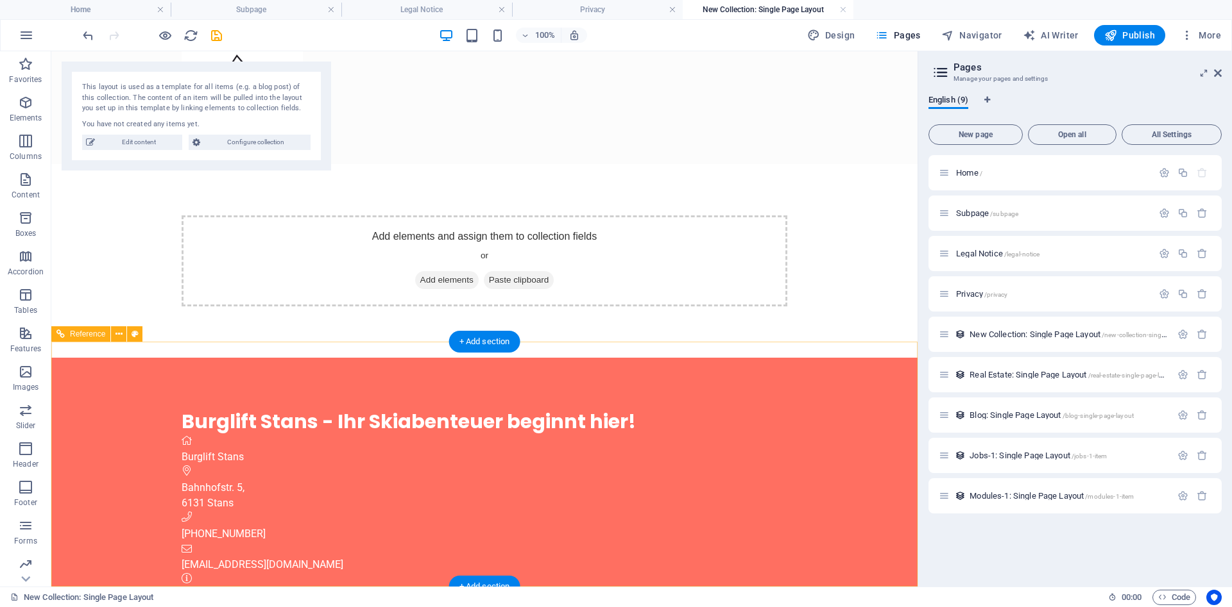
click at [214, 480] on div "Bahnhofstr. 5 , 6131 Stans" at bounding box center [544, 495] width 725 height 31
click at [216, 480] on div "Bahnhofstr. 5 , 6131 Stans" at bounding box center [544, 495] width 725 height 31
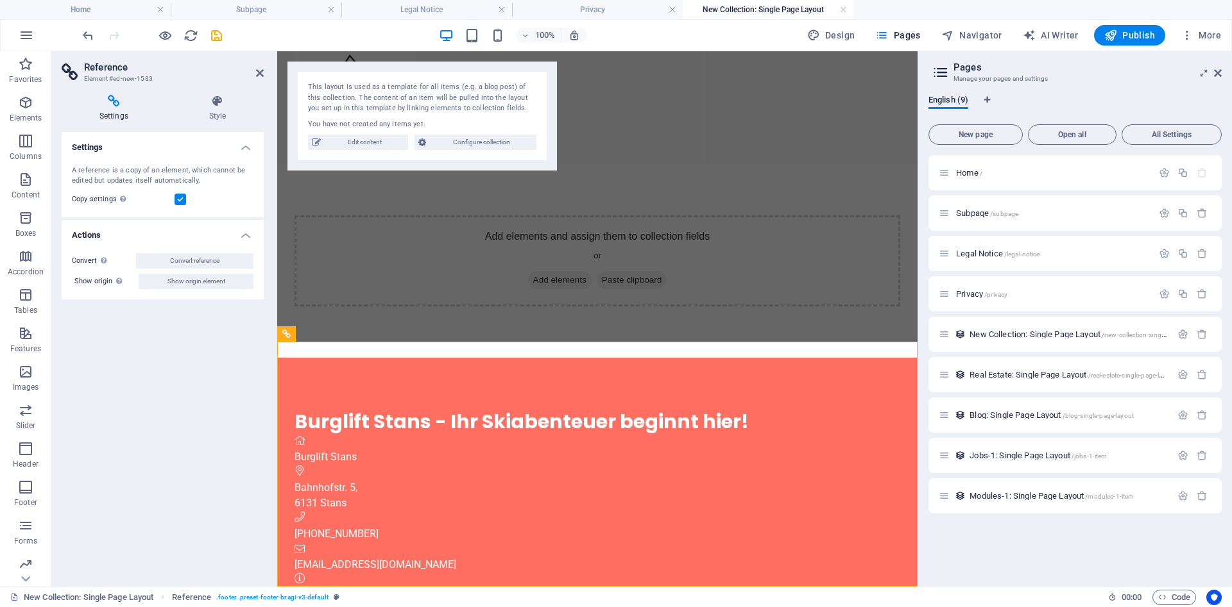
click at [112, 114] on h4 "Settings" at bounding box center [117, 108] width 110 height 27
click at [489, 414] on div "Burglift Stans - Ihr Skiabenteuer beginnt hier!" at bounding box center [600, 421] width 613 height 25
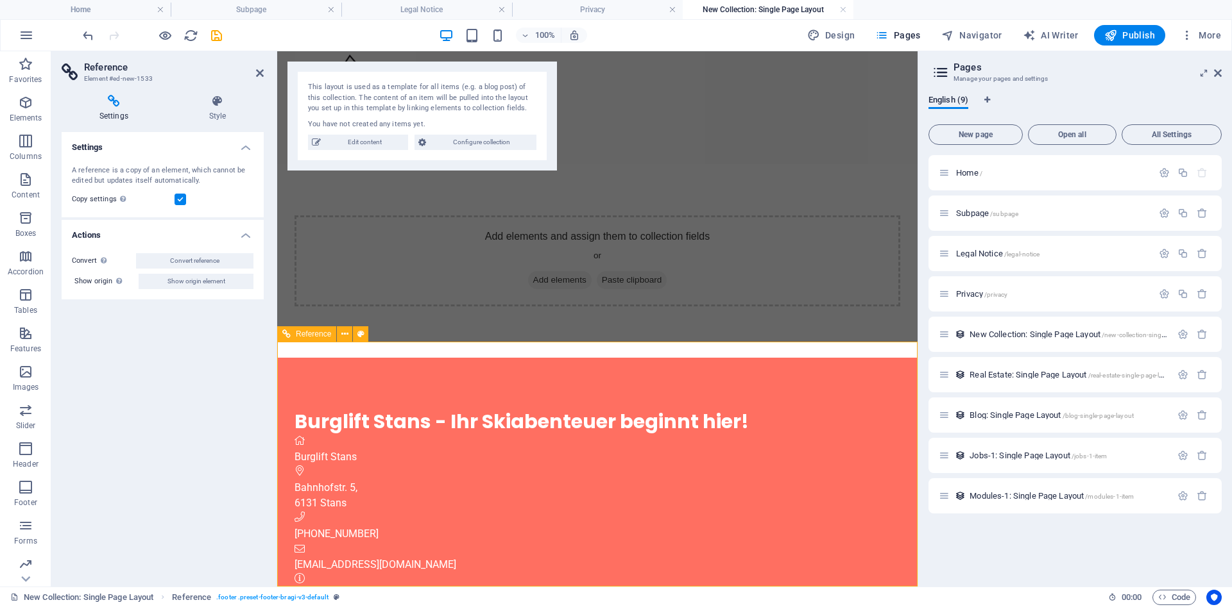
drag, startPoint x: 620, startPoint y: 126, endPoint x: 847, endPoint y: 126, distance: 227.1
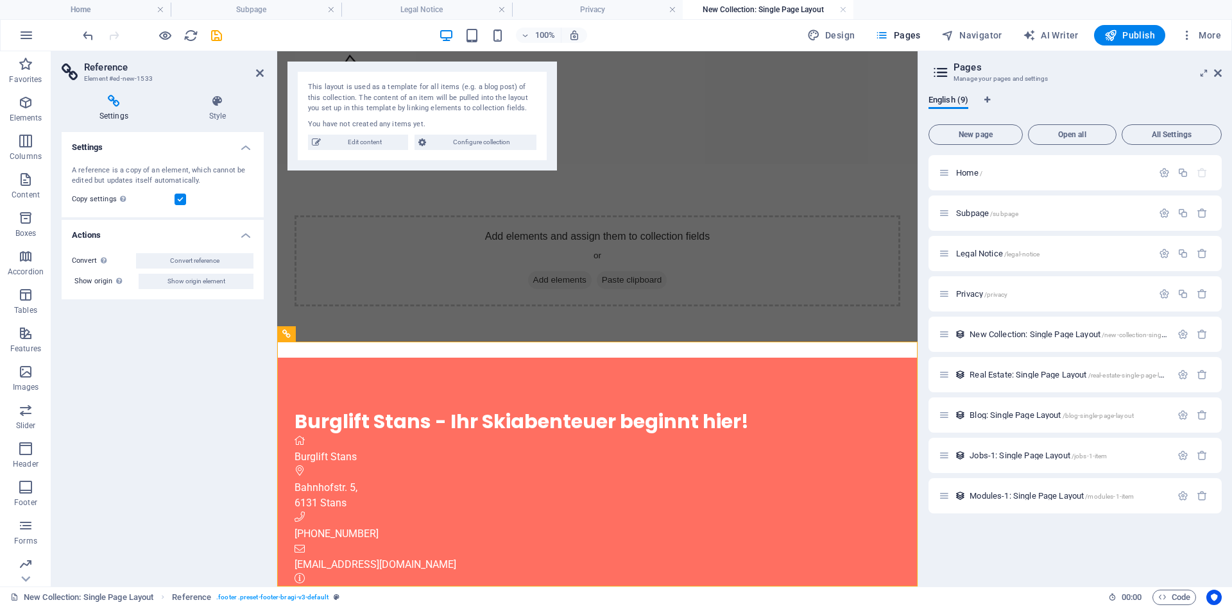
click at [847, 126] on div "Startseite Über Uns Unser Angebot Jetzt Buchen Galerie" at bounding box center [597, 101] width 640 height 126
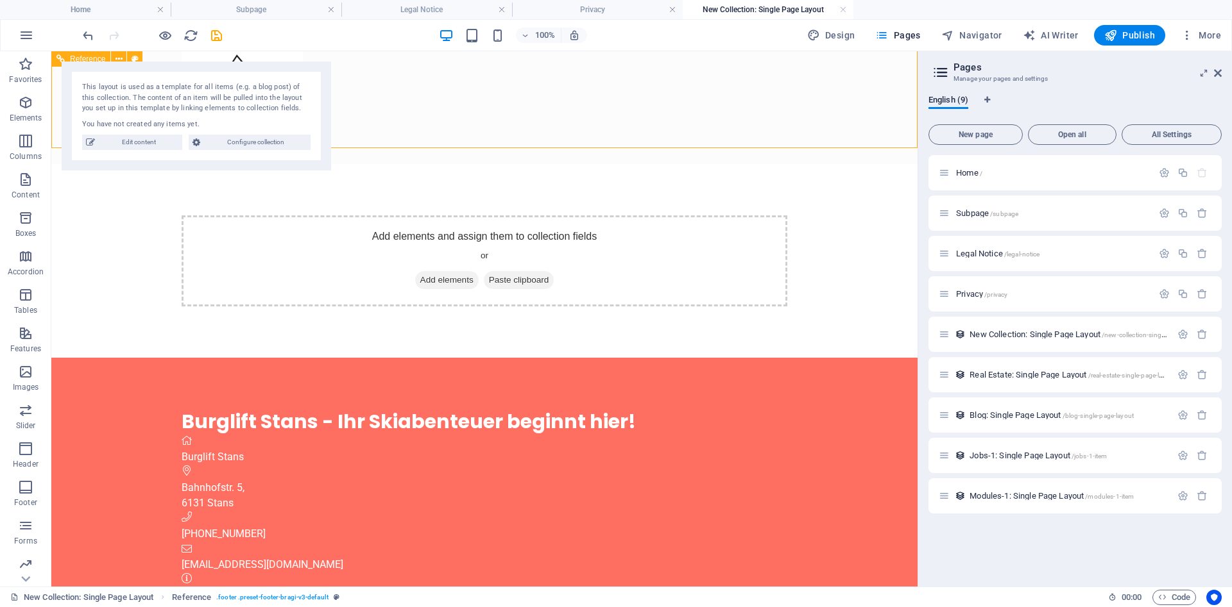
click at [622, 126] on div "Startseite Über Uns Unser Angebot Jetzt Buchen Galerie" at bounding box center [484, 101] width 866 height 126
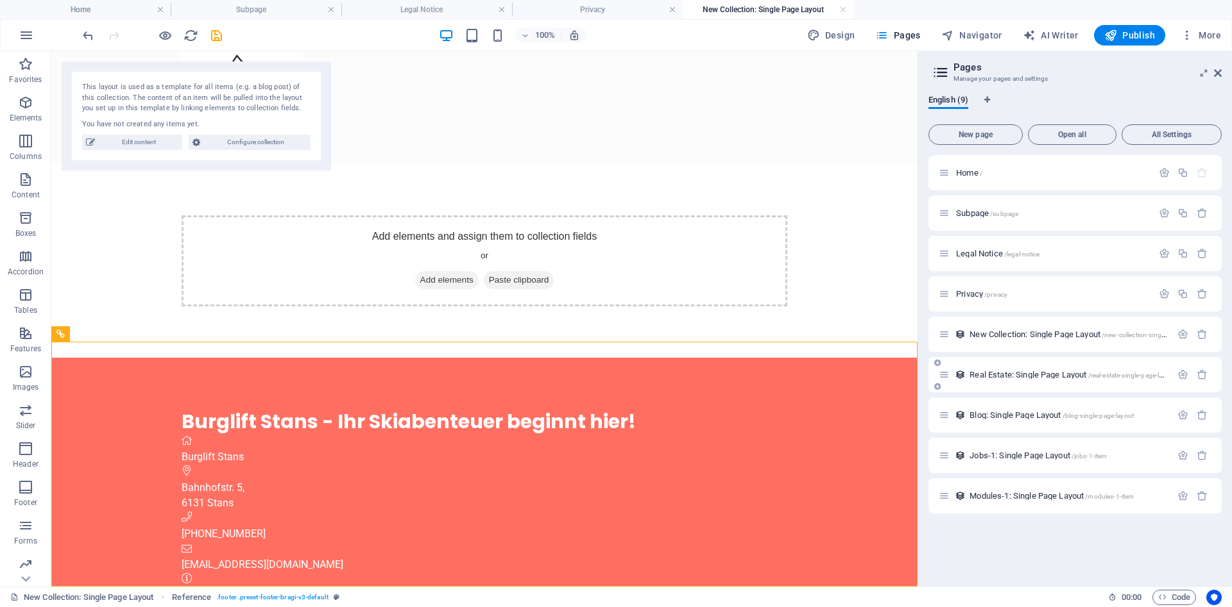
click at [1005, 373] on span "Real Estate: Single Page Layout /real-estate-single-page-layout" at bounding box center [1072, 375] width 206 height 10
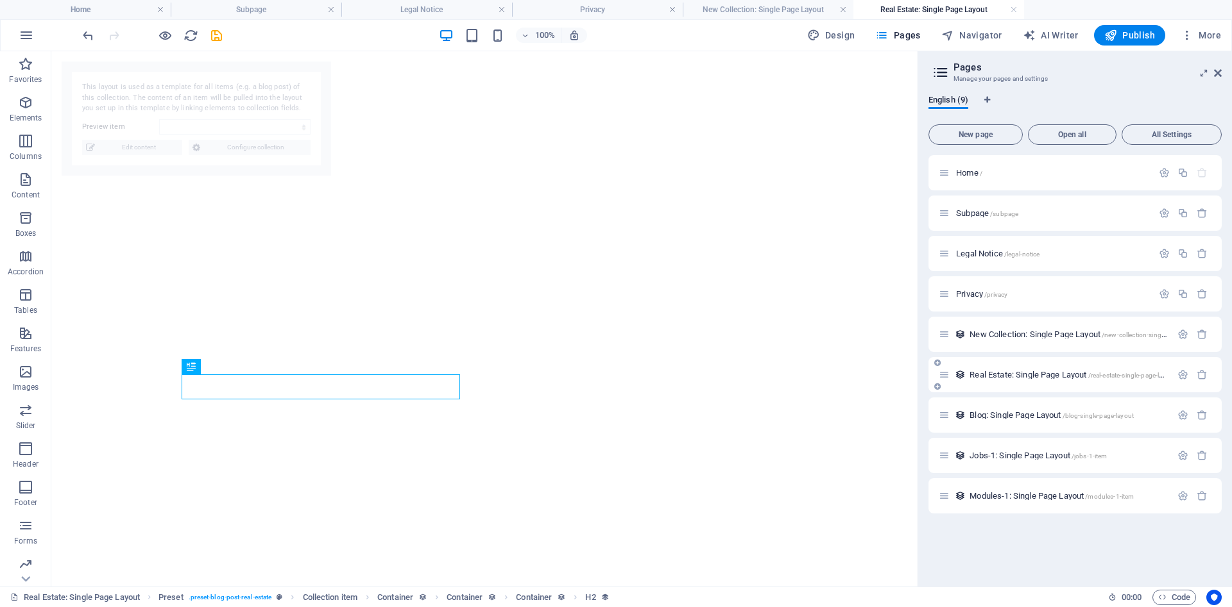
select select "68dd0a4af3cc2618c407de27"
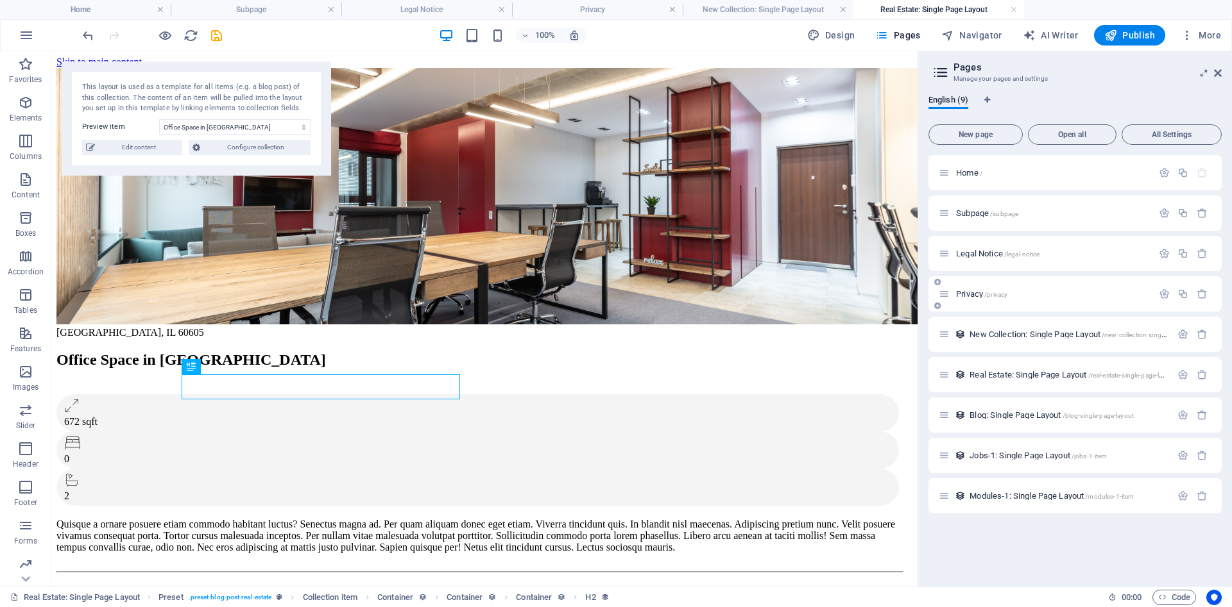
scroll to position [0, 0]
click at [988, 413] on span "Blog: Single Page Layout /blog-single-page-layout" at bounding box center [1051, 416] width 164 height 10
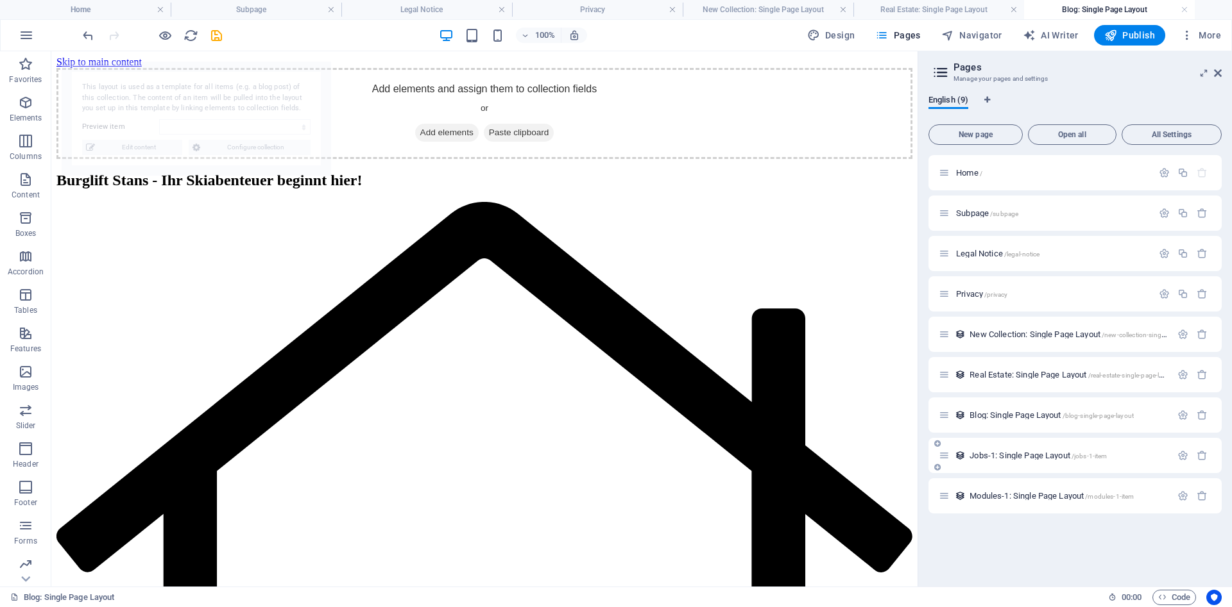
click at [1021, 450] on div "Jobs-1: Single Page Layout /jobs-1-item" at bounding box center [1054, 455] width 232 height 15
select select "68dd0a4af3cc2618c407de10"
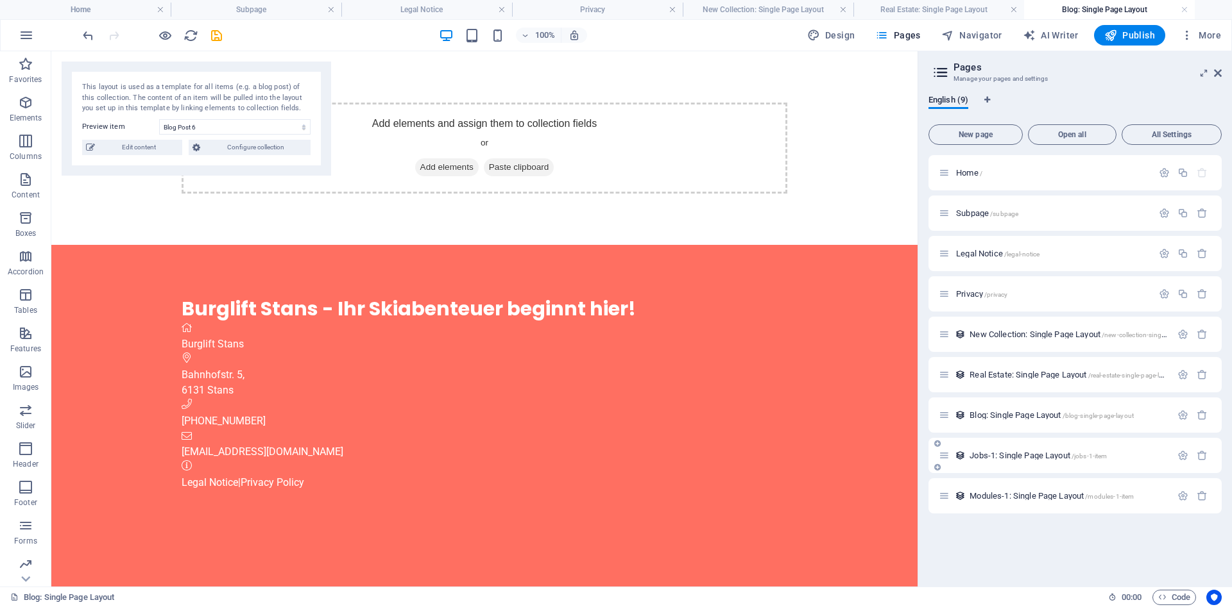
click at [1031, 459] on span "Jobs-1: Single Page Layout /jobs-1-item" at bounding box center [1037, 456] width 137 height 10
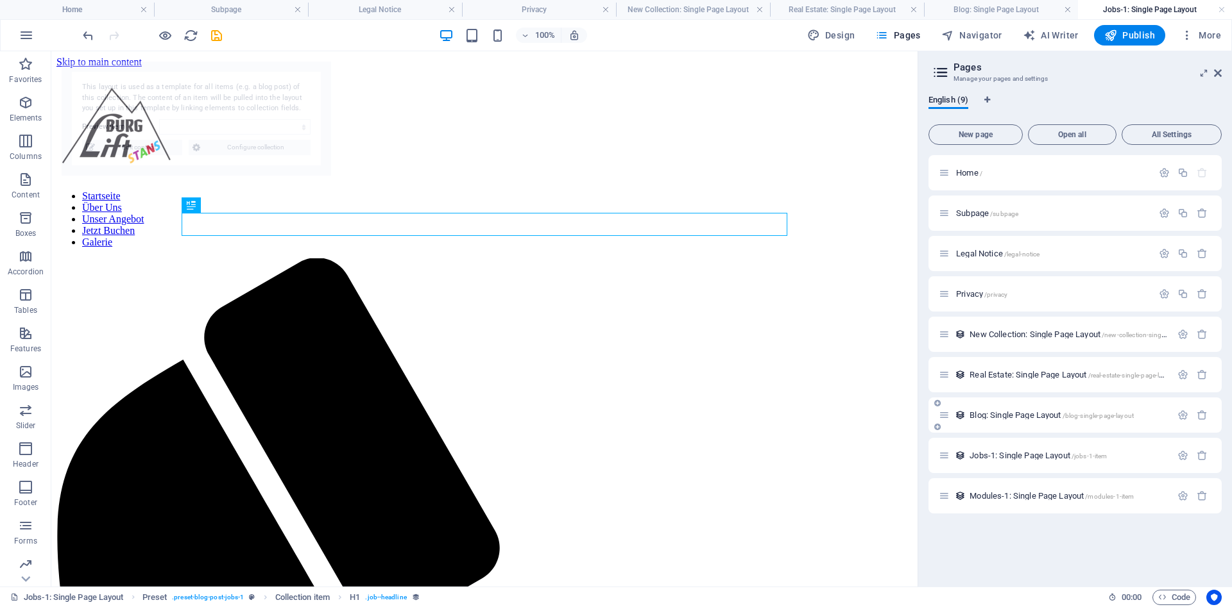
select select "68dd0a4af3cc2618c407de17"
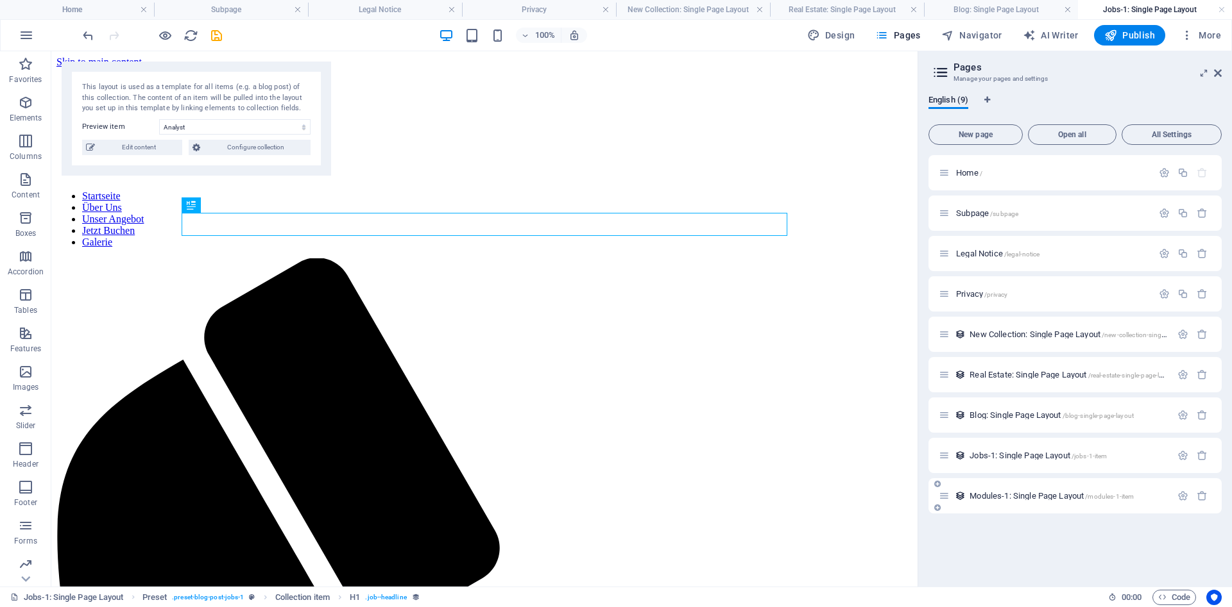
click at [1026, 496] on span "Modules-1: Single Page Layout /modules-1-item" at bounding box center [1051, 496] width 164 height 10
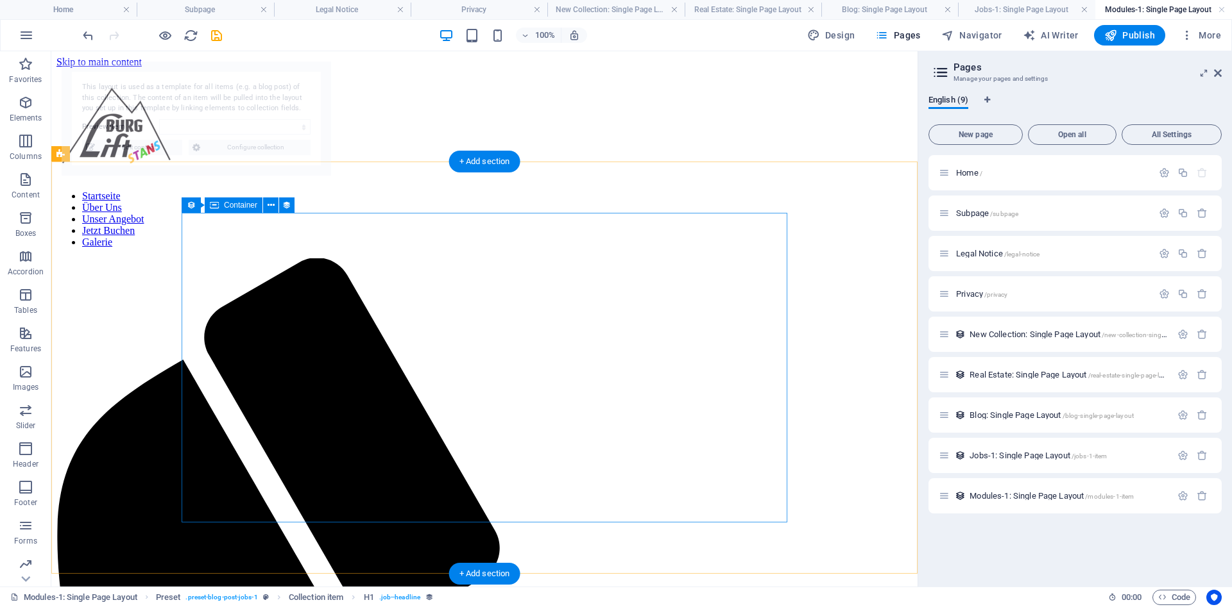
select select "68dd0a4af3cc2618c407de1d"
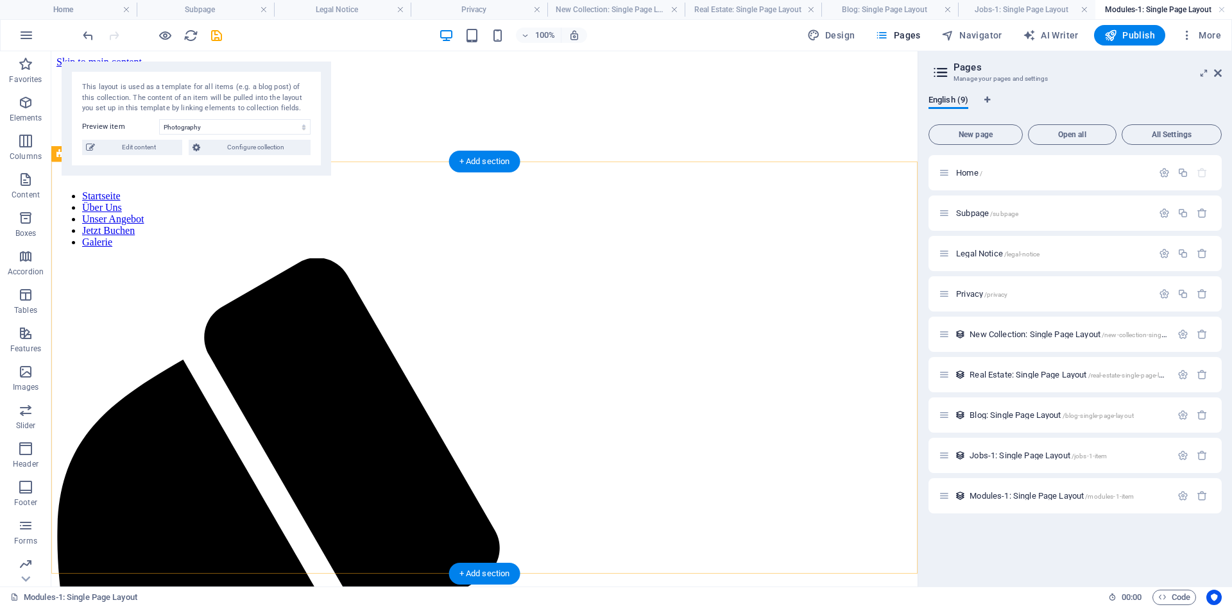
scroll to position [65, 0]
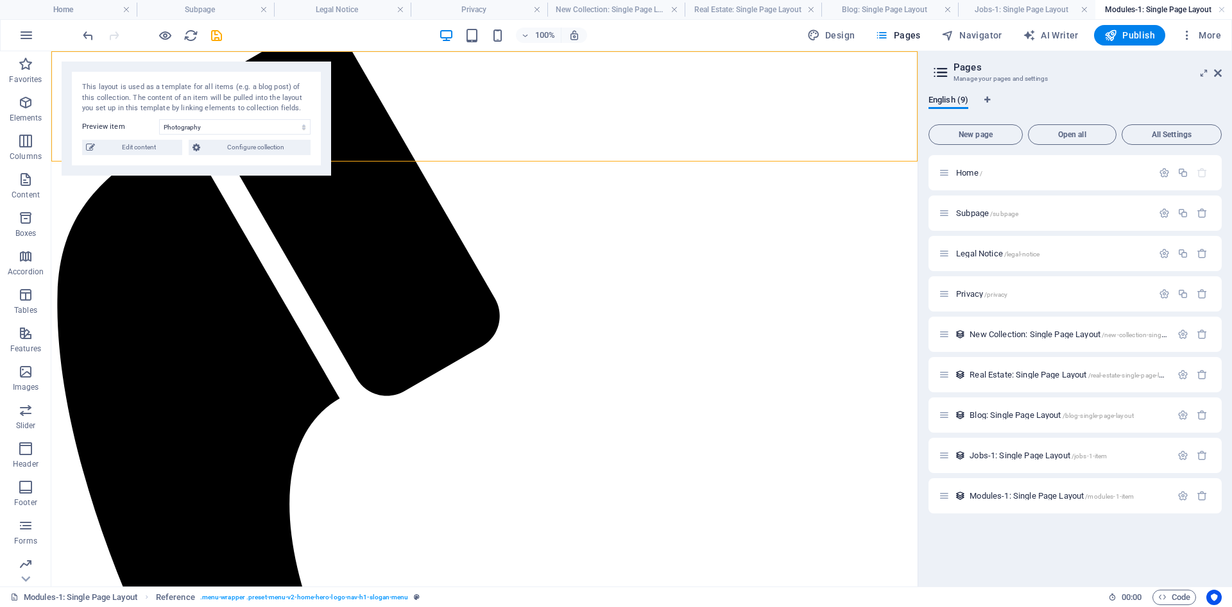
scroll to position [0, 0]
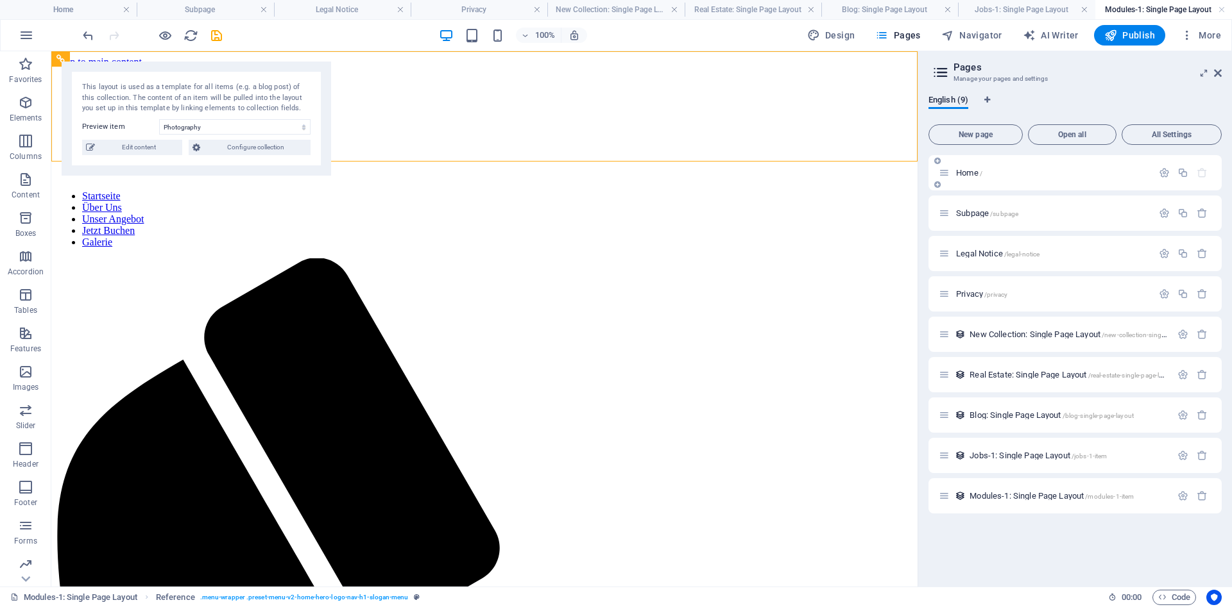
click at [969, 176] on span "Home /" at bounding box center [969, 173] width 26 height 10
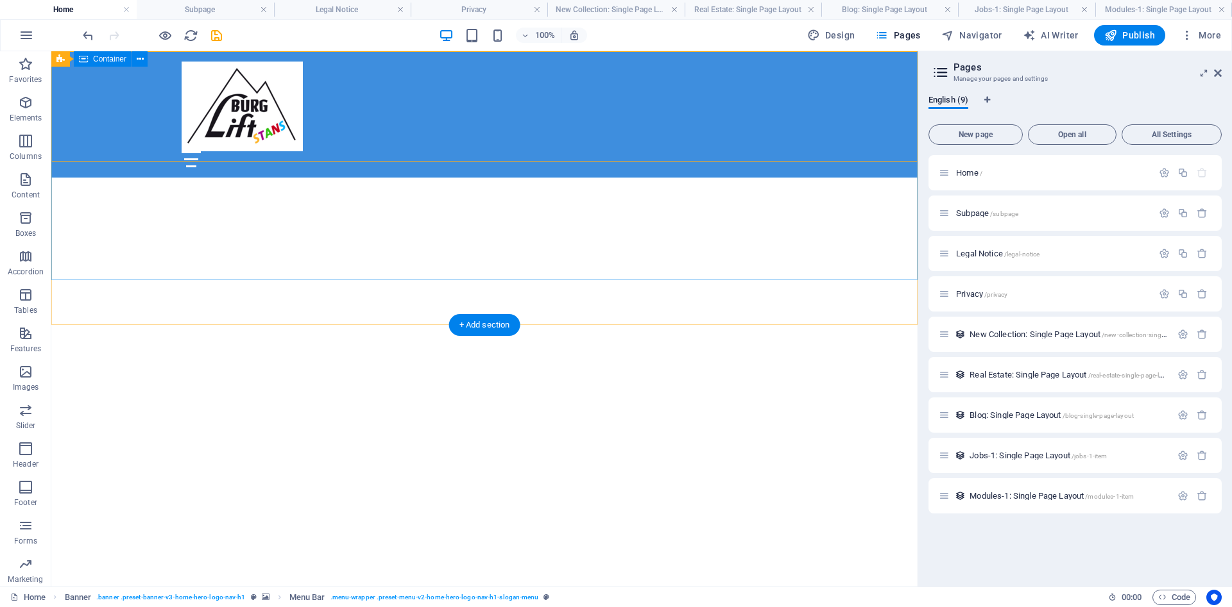
scroll to position [458, 0]
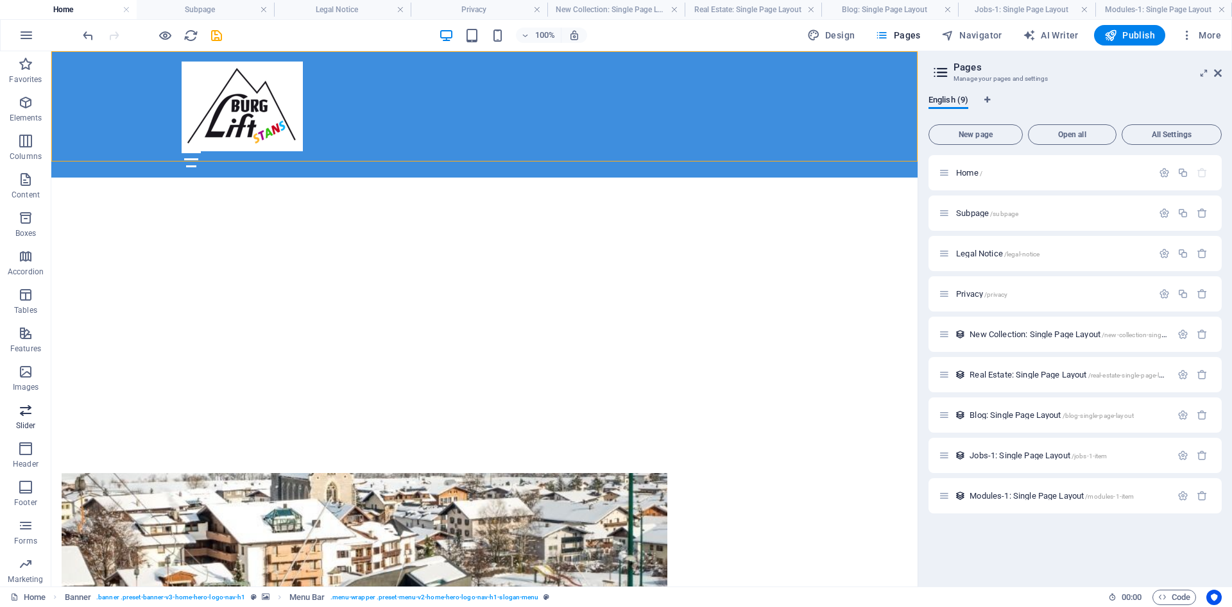
click at [28, 406] on icon "button" at bounding box center [25, 410] width 15 height 15
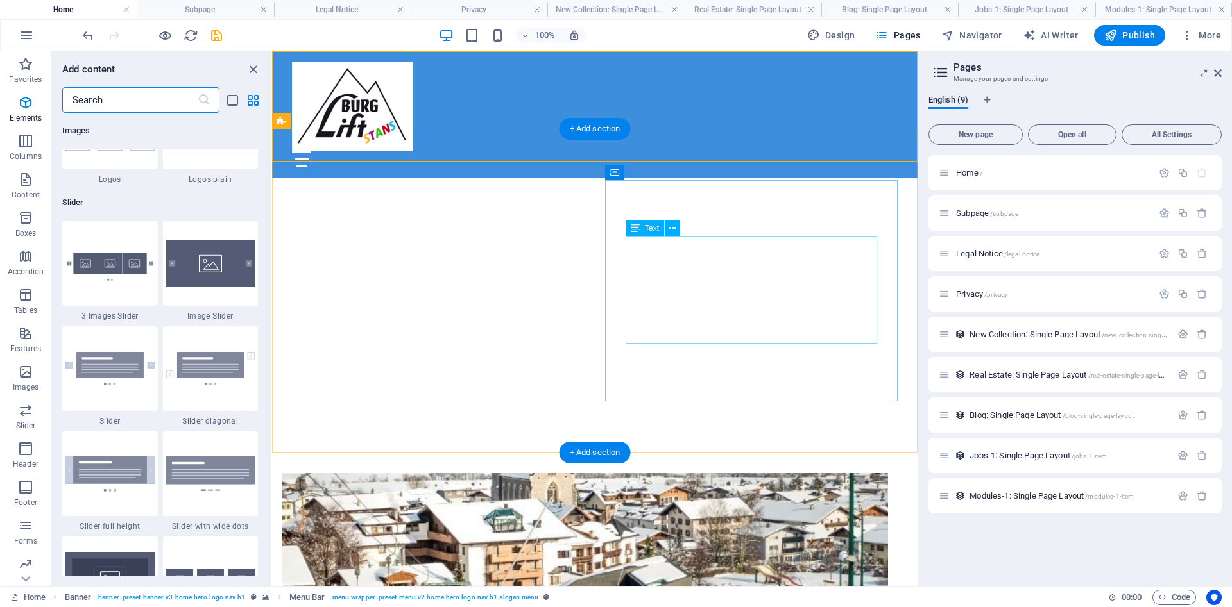
scroll to position [7272, 0]
